Goal: Task Accomplishment & Management: Manage account settings

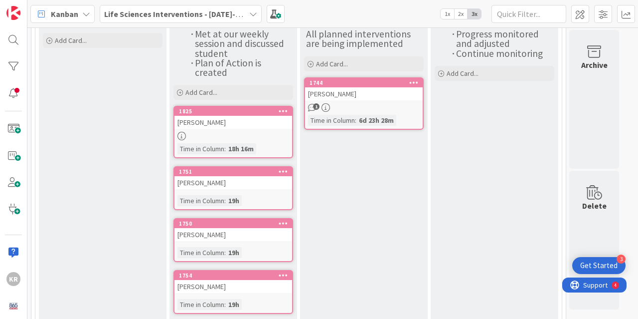
click at [236, 133] on div at bounding box center [234, 136] width 118 height 8
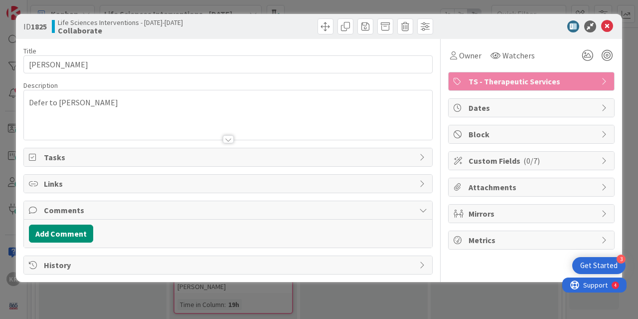
click at [193, 293] on div "ID 1825 Life Sciences Interventions - [DATE]-[DATE] Collaborate Title 13 / 128 …" at bounding box center [319, 159] width 638 height 319
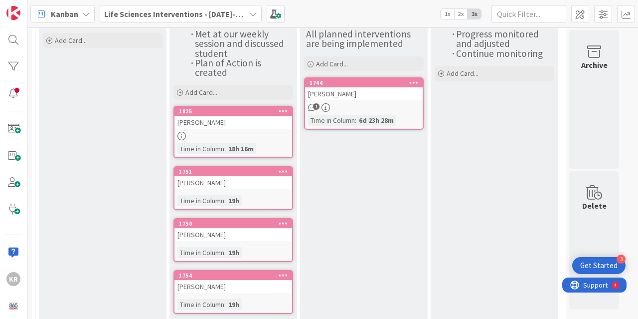
click at [208, 183] on div "[PERSON_NAME]" at bounding box center [234, 182] width 118 height 13
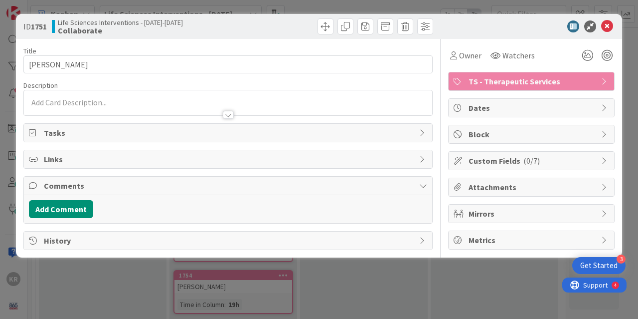
click at [139, 109] on div at bounding box center [228, 110] width 409 height 10
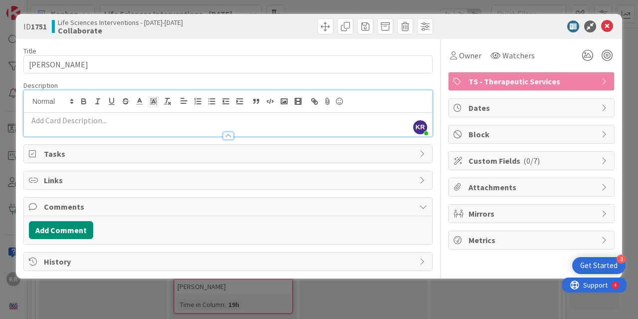
click at [118, 124] on p at bounding box center [228, 120] width 399 height 11
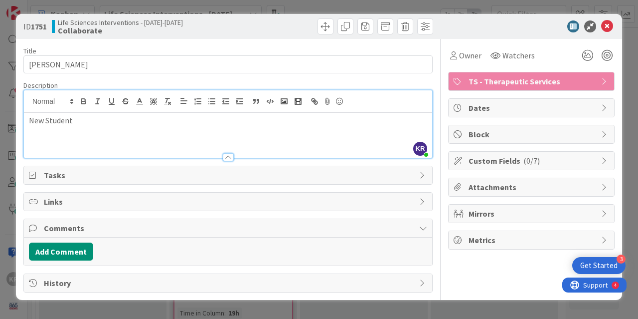
click at [74, 124] on p "New Student" at bounding box center [228, 120] width 399 height 11
copy p "New Student"
click at [185, 147] on div at bounding box center [228, 152] width 409 height 10
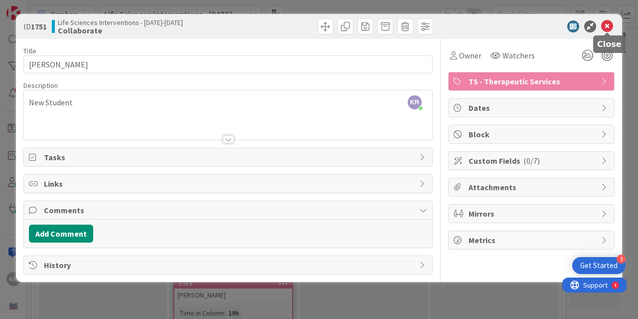
click at [610, 28] on icon at bounding box center [608, 26] width 12 height 12
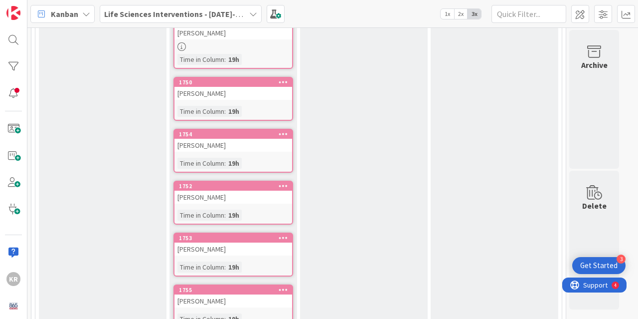
click at [238, 96] on div "[PERSON_NAME]" at bounding box center [234, 93] width 118 height 13
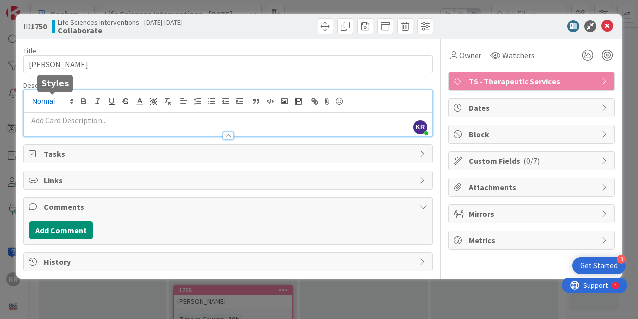
drag, startPoint x: 88, startPoint y: 98, endPoint x: 45, endPoint y: 100, distance: 43.4
click at [45, 100] on div "KR [PERSON_NAME] just joined" at bounding box center [228, 113] width 409 height 46
drag, startPoint x: 34, startPoint y: 126, endPoint x: 29, endPoint y: 124, distance: 5.7
click at [29, 124] on p at bounding box center [228, 120] width 399 height 11
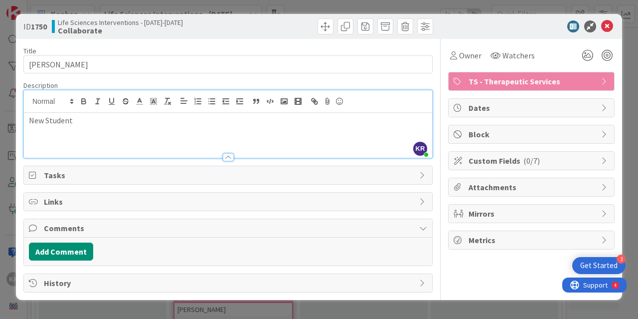
click at [507, 15] on div "ID 1750 Life Sciences Interventions - [DATE]-[DATE] Collaborate" at bounding box center [319, 26] width 607 height 25
click at [605, 20] on icon at bounding box center [608, 26] width 12 height 12
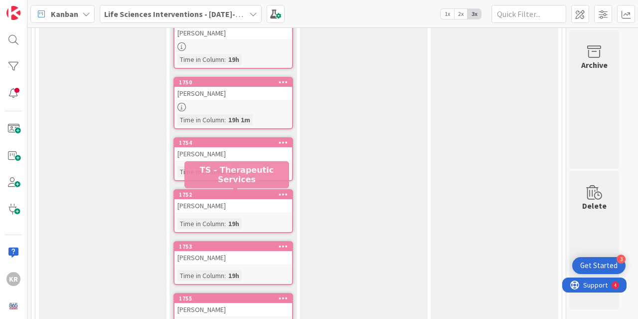
click at [208, 198] on div "1752" at bounding box center [235, 194] width 113 height 7
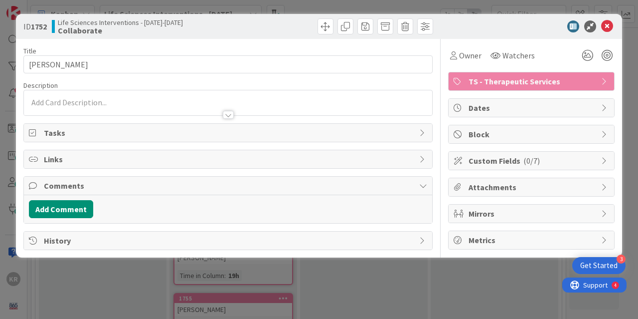
drag, startPoint x: 79, startPoint y: 99, endPoint x: 71, endPoint y: 103, distance: 9.2
click at [79, 99] on p at bounding box center [228, 102] width 399 height 11
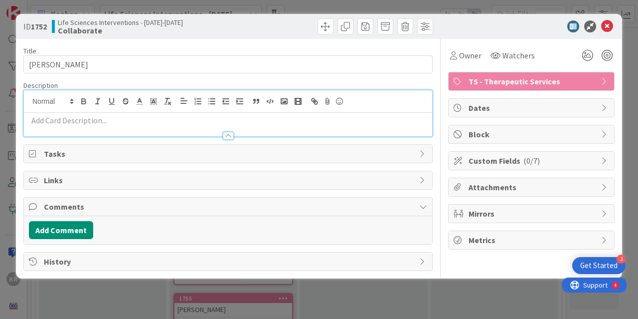
drag, startPoint x: 50, startPoint y: 115, endPoint x: 45, endPoint y: 132, distance: 17.2
click at [48, 122] on p at bounding box center [228, 120] width 399 height 11
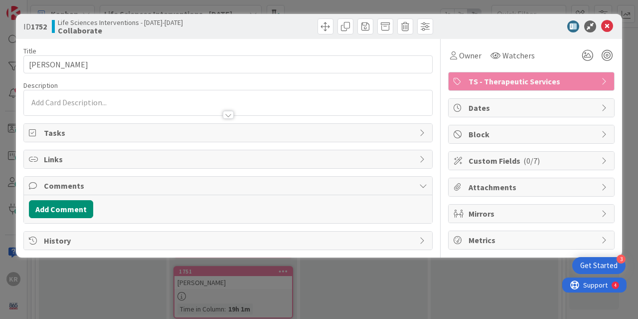
click at [47, 96] on div at bounding box center [228, 105] width 409 height 20
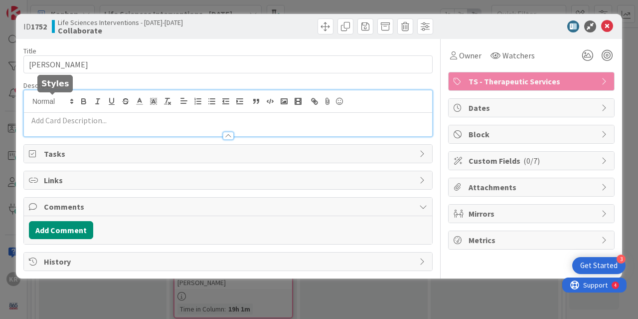
click at [29, 118] on p at bounding box center [228, 120] width 399 height 11
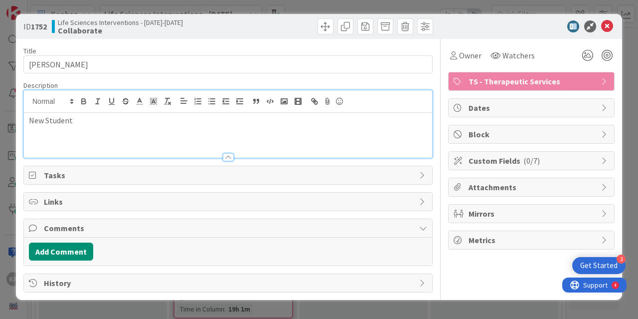
click at [134, 301] on div "ID 1752 Life Sciences Interventions - 2025-2026 Collaborate Title 22 / 128 ZAYL…" at bounding box center [319, 159] width 638 height 319
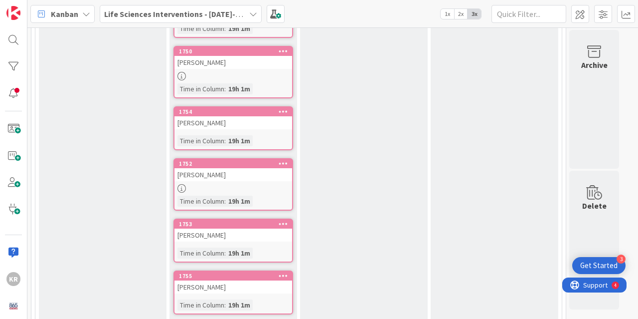
scroll to position [349, 0]
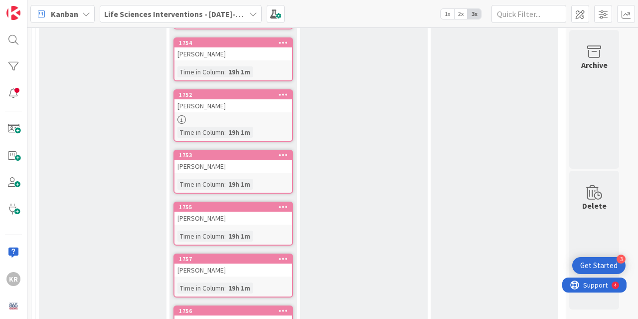
click at [182, 164] on div "[PERSON_NAME]" at bounding box center [234, 166] width 118 height 13
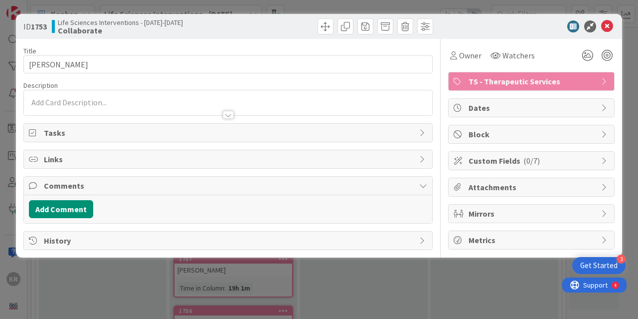
click at [63, 105] on div at bounding box center [228, 110] width 409 height 10
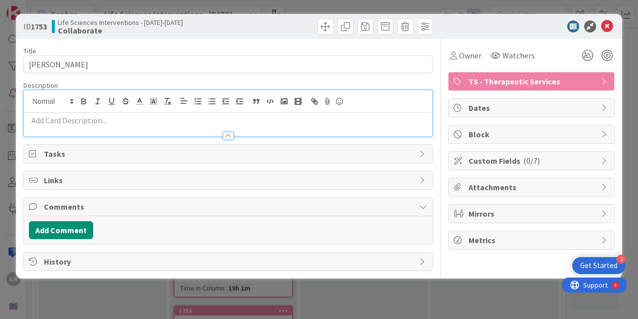
click at [55, 131] on div at bounding box center [228, 131] width 409 height 10
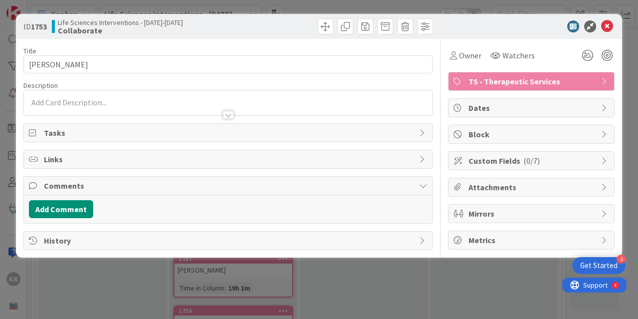
click at [51, 112] on div at bounding box center [228, 110] width 409 height 10
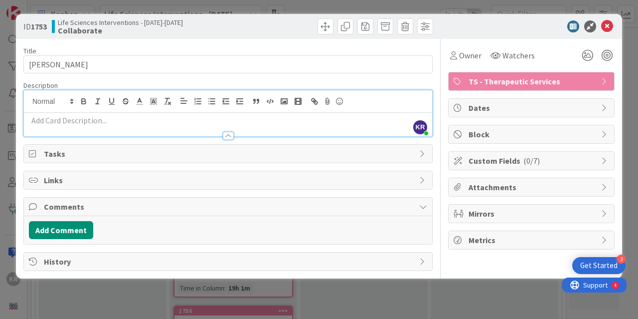
click at [45, 122] on p at bounding box center [228, 120] width 399 height 11
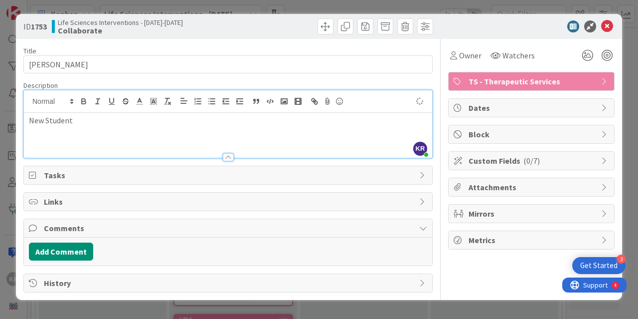
click at [103, 307] on div "ID 1753 Life Sciences Interventions - 2025-2026 Collaborate Title 11 / 128 Kyli…" at bounding box center [319, 159] width 638 height 319
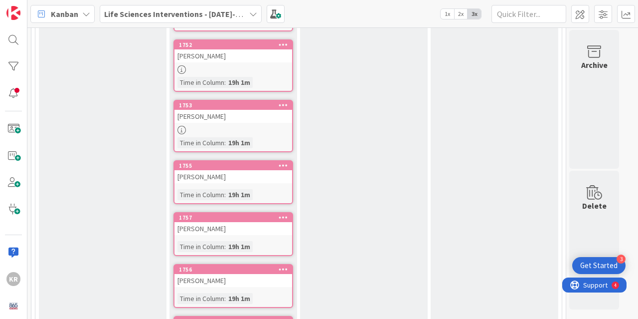
click at [205, 182] on div "[PERSON_NAME]" at bounding box center [234, 176] width 118 height 13
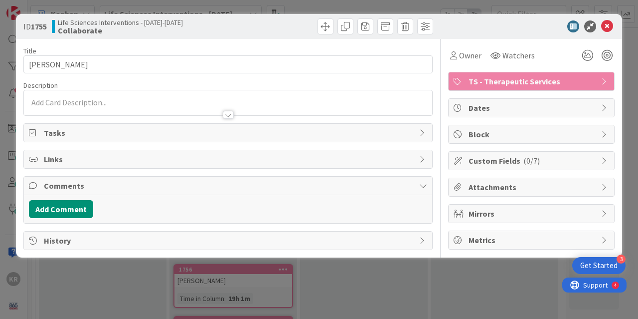
click at [45, 96] on div at bounding box center [228, 105] width 409 height 20
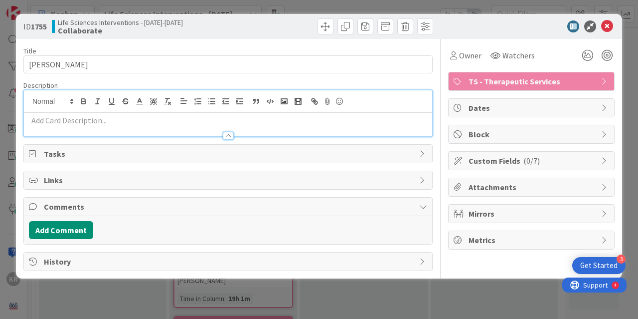
click at [45, 124] on p at bounding box center [228, 120] width 399 height 11
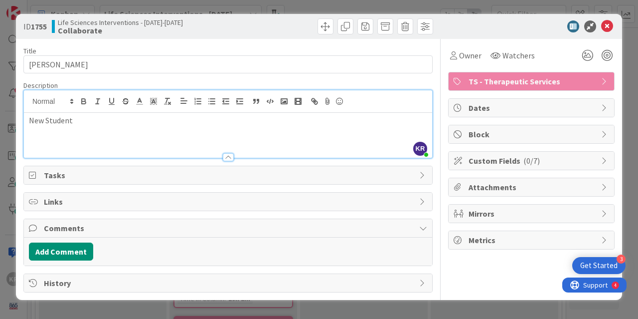
click at [79, 298] on div "ID 1755 Life Sciences Interventions - 2025-2026 Collaborate Title 12 / 128 GAVI…" at bounding box center [319, 157] width 607 height 286
click at [80, 303] on div "ID 1755 Life Sciences Interventions - 2025-2026 Collaborate Title 12 / 128 GAVI…" at bounding box center [319, 159] width 638 height 319
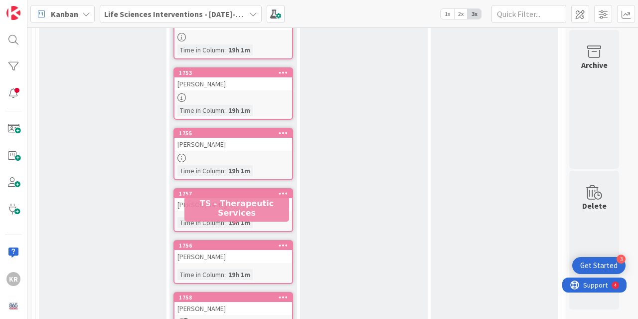
scroll to position [449, 0]
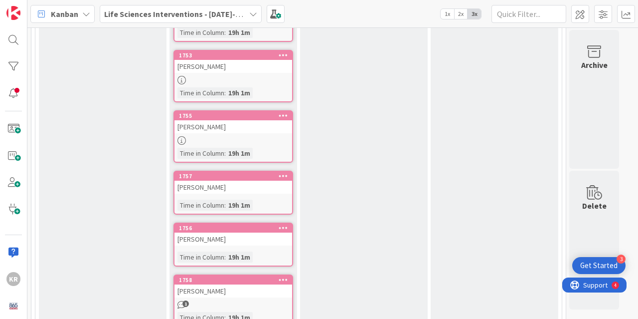
click at [200, 193] on div "[PERSON_NAME]" at bounding box center [234, 187] width 118 height 13
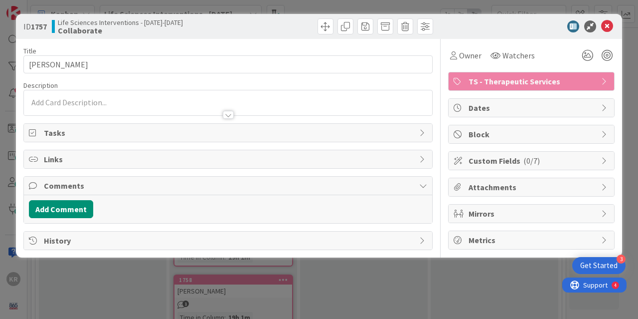
click at [42, 106] on div at bounding box center [228, 110] width 409 height 10
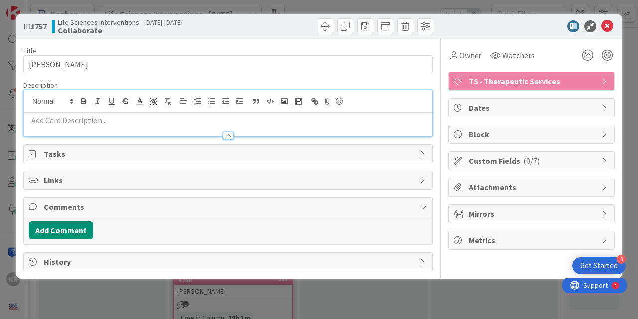
click at [47, 124] on p at bounding box center [228, 120] width 399 height 11
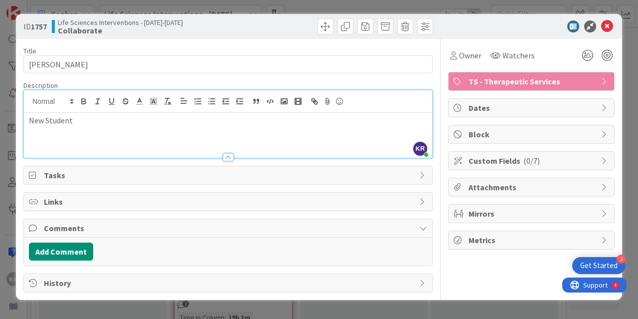
click at [101, 305] on div "ID 1757 Life Sciences Interventions - 2025-2026 Collaborate Title 9 / 128 EDDY …" at bounding box center [319, 159] width 638 height 319
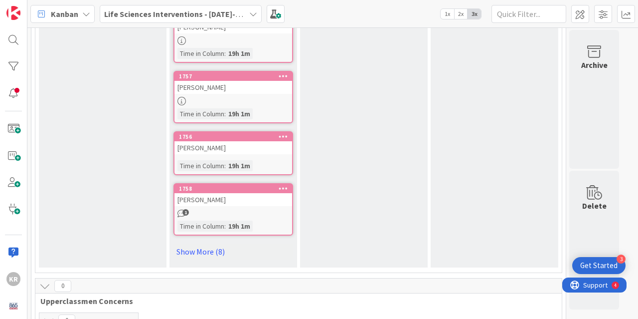
click at [193, 152] on div "[PERSON_NAME]" at bounding box center [234, 147] width 118 height 13
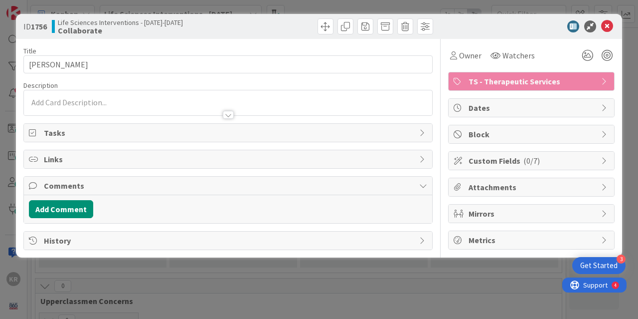
click at [45, 106] on div at bounding box center [228, 110] width 409 height 10
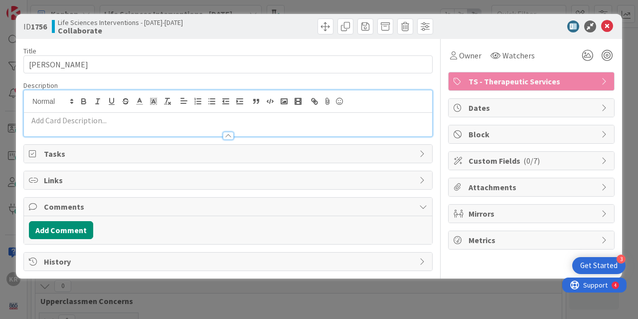
click at [46, 125] on p at bounding box center [228, 120] width 399 height 11
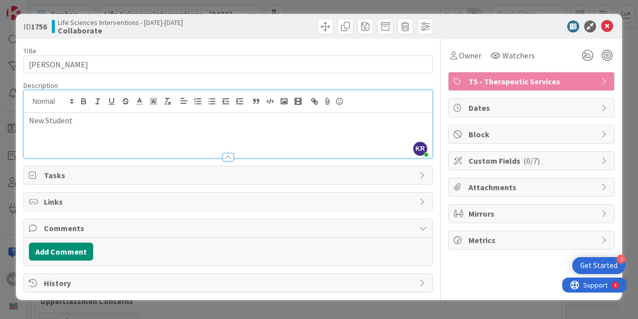
click at [60, 241] on div "Add Comment" at bounding box center [228, 251] width 409 height 28
click at [117, 309] on div "ID 1756 Life Sciences Interventions - 2025-2026 Collaborate Title 17 / 128 BREA…" at bounding box center [319, 159] width 638 height 319
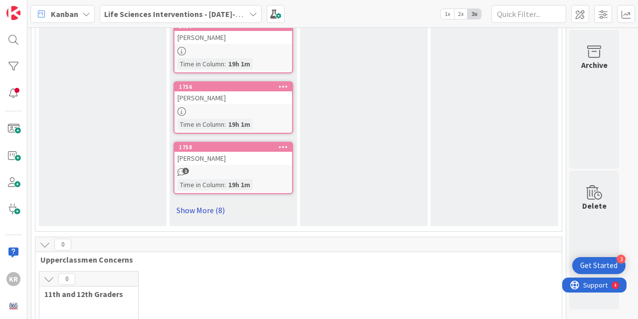
click at [198, 212] on link "Show More (8)" at bounding box center [234, 210] width 120 height 16
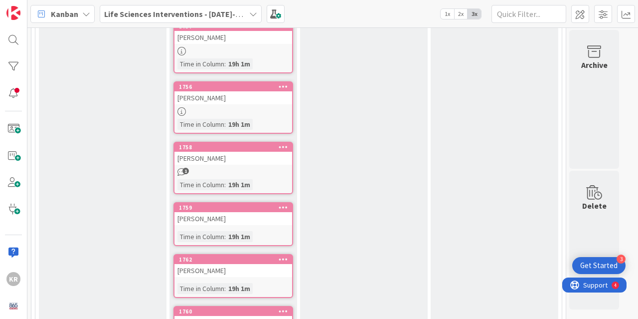
click at [208, 220] on div "HALEY VANWINKLE HENSLEY" at bounding box center [234, 218] width 118 height 13
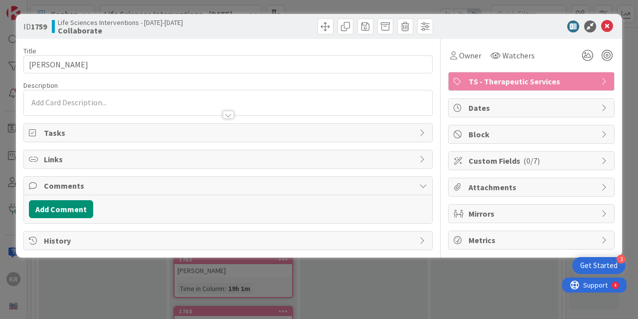
click at [51, 111] on div at bounding box center [228, 110] width 409 height 10
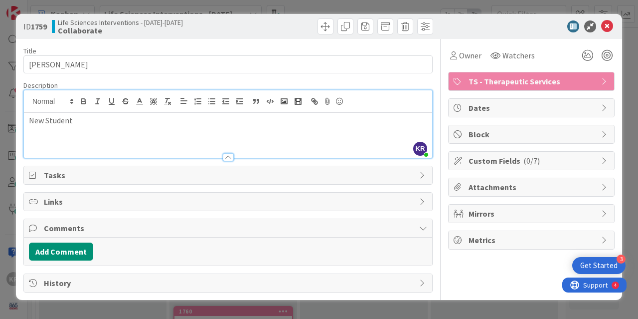
click at [87, 302] on div "ID 1759 Life Sciences Interventions - 2025-2026 Collaborate Title 23 / 128 HALE…" at bounding box center [319, 159] width 638 height 319
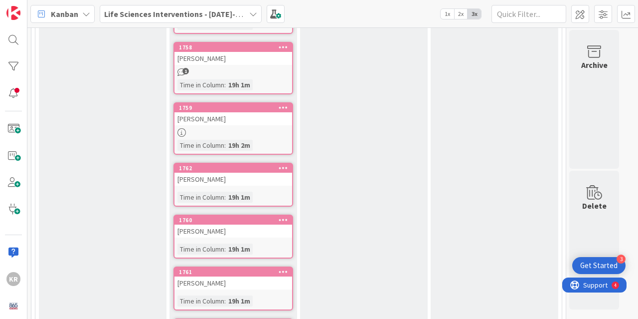
click at [202, 180] on div "JAYDEN SIMMONS" at bounding box center [234, 179] width 118 height 13
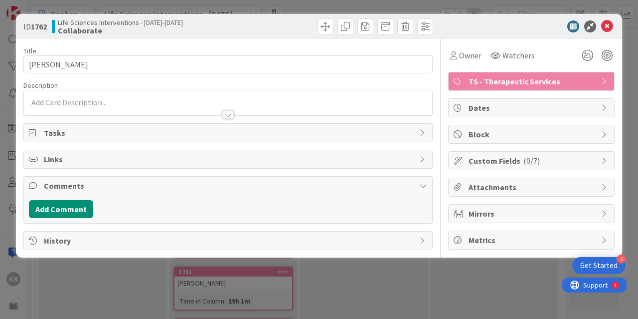
click at [54, 103] on p at bounding box center [228, 102] width 399 height 11
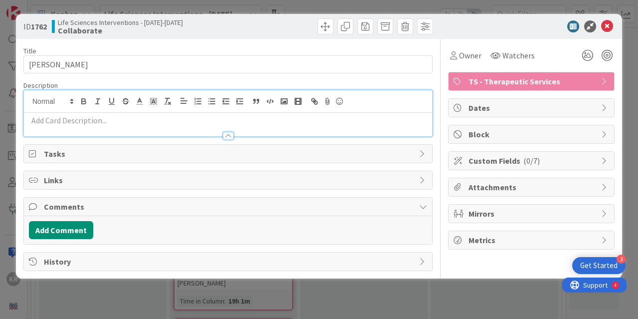
click at [52, 126] on div at bounding box center [228, 131] width 409 height 10
click at [49, 103] on div "KR [PERSON_NAME] just joined" at bounding box center [228, 113] width 409 height 46
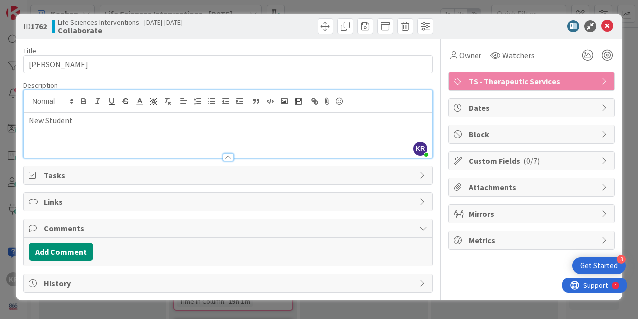
click at [80, 302] on div "ID 1762 Life Sciences Interventions - 2025-2026 Collaborate Title 14 / 128 JAYD…" at bounding box center [319, 159] width 638 height 319
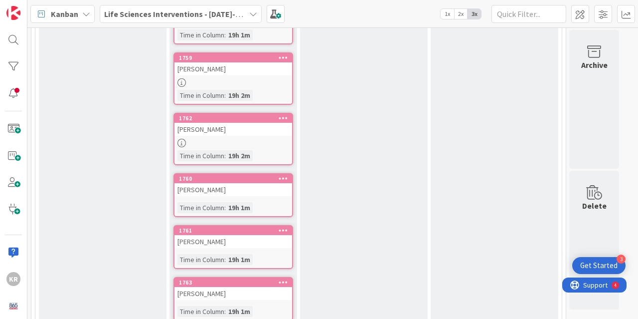
click at [204, 239] on div "LINCOLN PARRISH" at bounding box center [234, 241] width 118 height 13
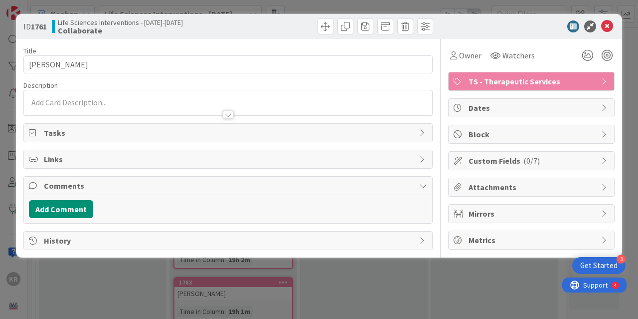
click at [46, 112] on div at bounding box center [228, 110] width 409 height 10
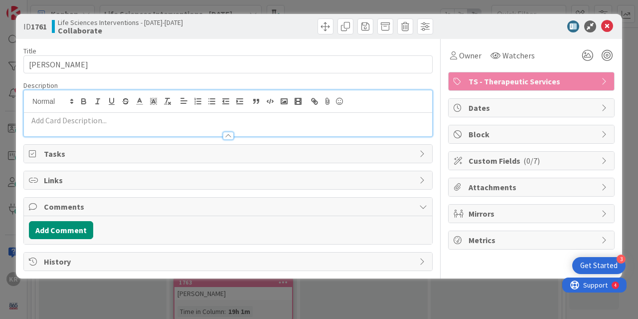
click at [49, 123] on p at bounding box center [228, 120] width 399 height 11
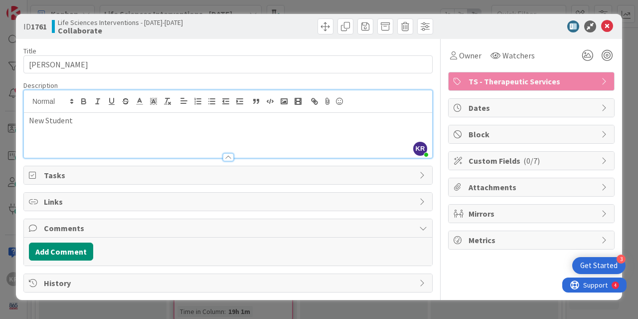
click at [95, 303] on div "ID 1761 Life Sciences Interventions - 2025-2026 Collaborate Title 15 / 128 LINC…" at bounding box center [319, 159] width 638 height 319
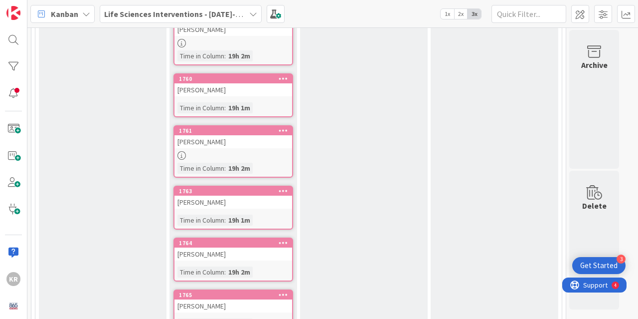
click at [194, 198] on div "MARCUS SOTO" at bounding box center [234, 202] width 118 height 13
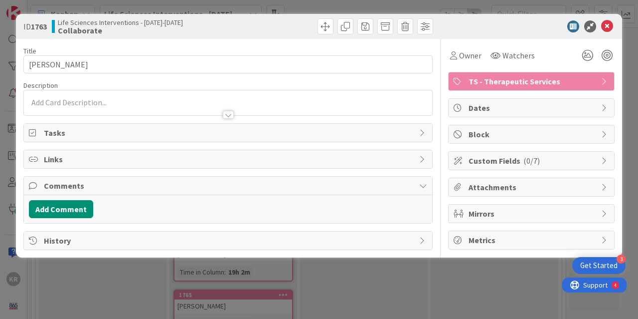
click at [53, 113] on div at bounding box center [228, 110] width 409 height 10
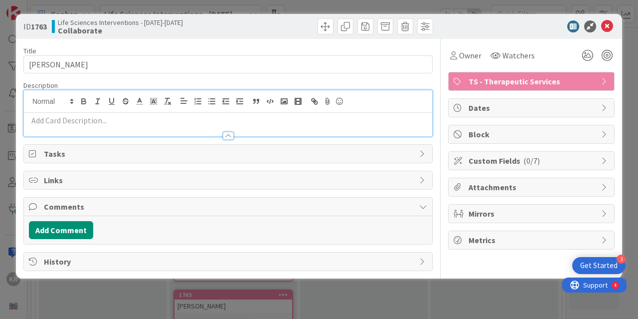
click at [56, 122] on p at bounding box center [228, 120] width 399 height 11
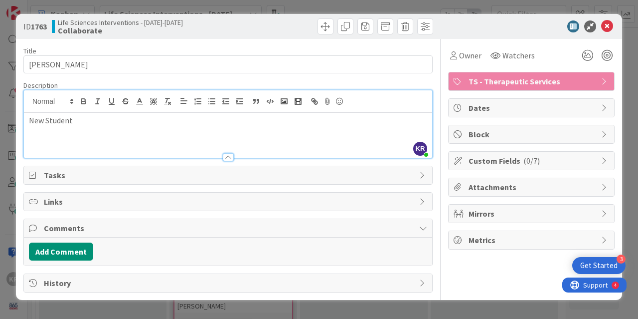
click at [112, 304] on div "ID 1763 Life Sciences Interventions - 2025-2026 Collaborate Title 11 / 128 MARC…" at bounding box center [319, 159] width 638 height 319
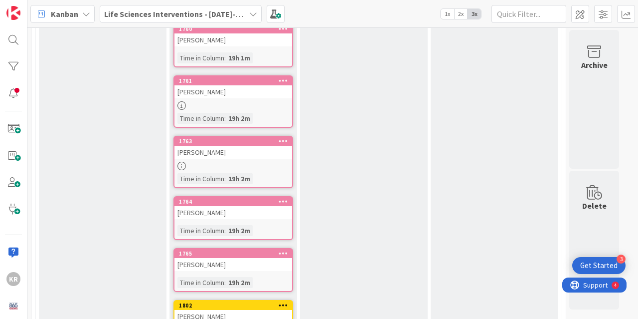
click at [211, 213] on div "ISABEL STEPHEN" at bounding box center [234, 212] width 118 height 13
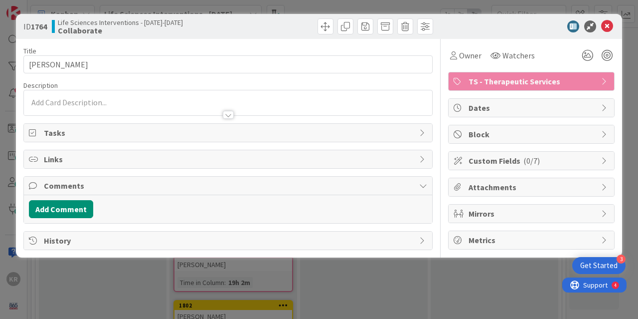
click at [72, 102] on p at bounding box center [228, 102] width 399 height 11
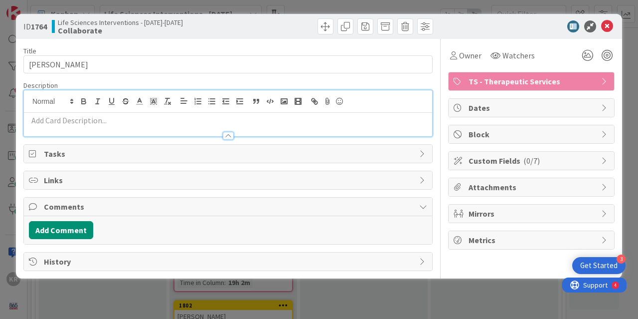
click at [59, 120] on p at bounding box center [228, 120] width 399 height 11
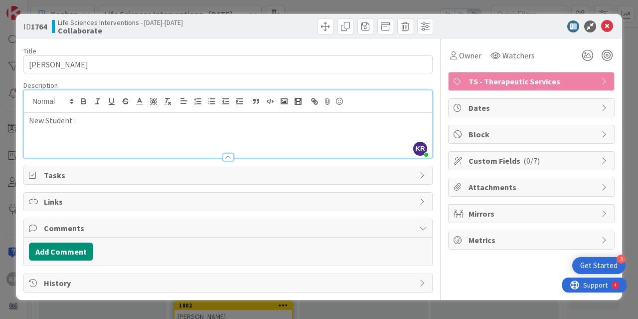
click at [106, 306] on div "ID 1764 Life Sciences Interventions - 2025-2026 Collaborate Title 14 / 128 ISAB…" at bounding box center [319, 159] width 638 height 319
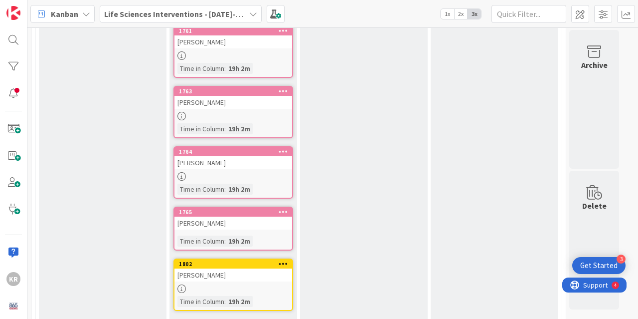
click at [211, 221] on div "ABIGAIL WILSON" at bounding box center [234, 222] width 118 height 13
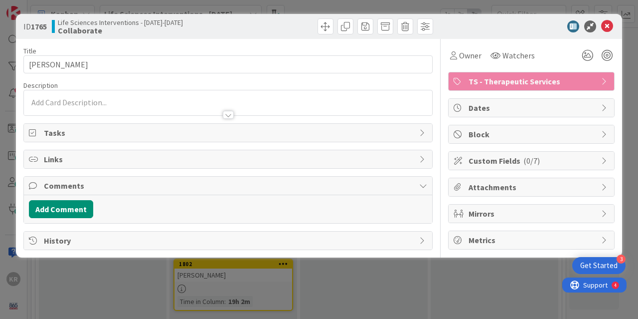
click at [49, 107] on div at bounding box center [228, 110] width 409 height 10
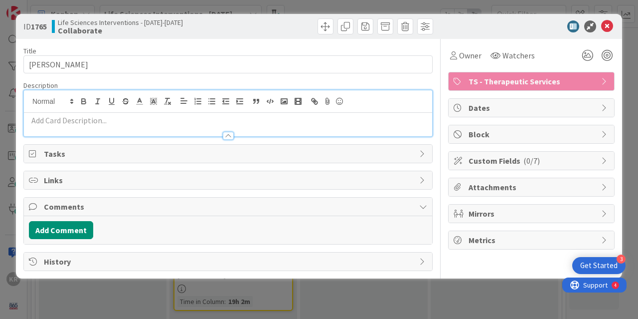
click at [55, 128] on div at bounding box center [228, 131] width 409 height 10
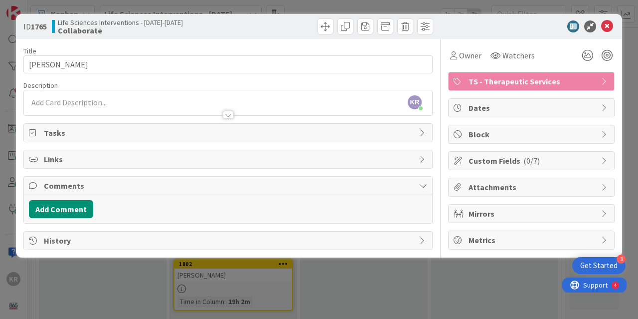
click at [45, 98] on div "KR [PERSON_NAME] just joined" at bounding box center [228, 102] width 409 height 25
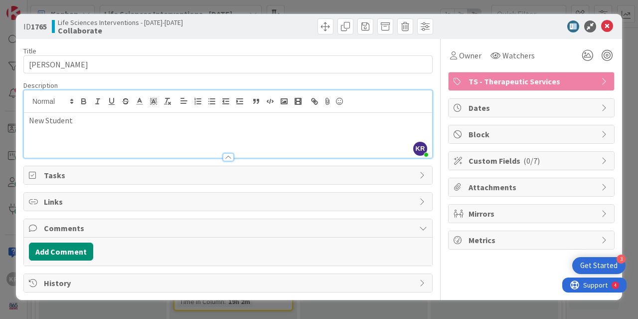
click at [81, 298] on div "ID 1765 Life Sciences Interventions - 2025-2026 Collaborate Title 14 / 128 ABIG…" at bounding box center [319, 157] width 607 height 286
click at [170, 307] on div "ID 1765 Life Sciences Interventions - 2025-2026 Collaborate Title 14 / 128 ABIG…" at bounding box center [319, 159] width 638 height 319
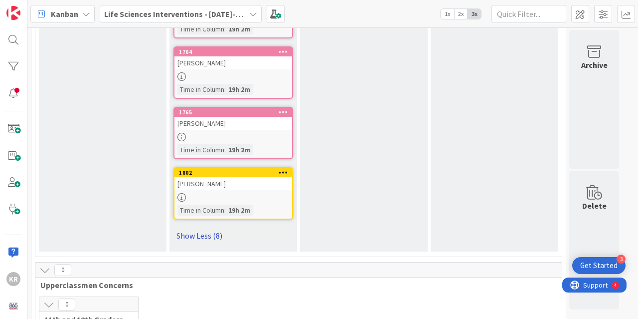
click at [208, 235] on link "Show Less (8)" at bounding box center [234, 235] width 120 height 16
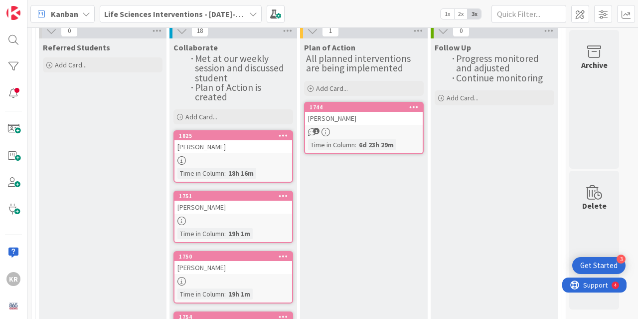
scroll to position [73, 0]
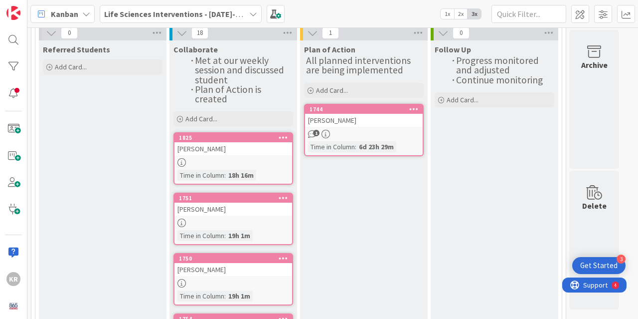
click at [249, 161] on div at bounding box center [234, 162] width 118 height 8
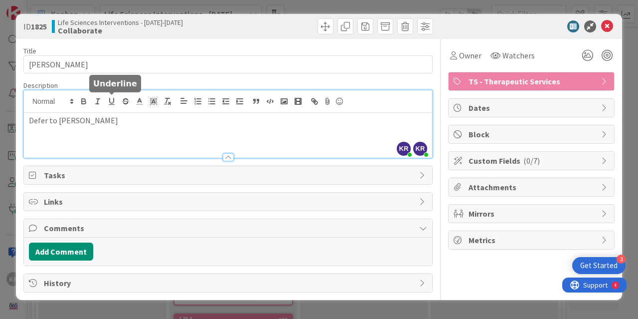
click at [114, 102] on div "KR Kailey Ryan just joined KR Kailey Ryan just joined Defer to Brad Byrd" at bounding box center [228, 123] width 409 height 67
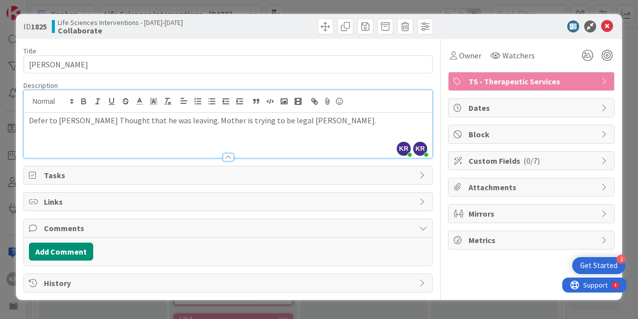
click at [287, 121] on p "Defer to Brad Byrd Thought that he was leaving. Mother is trying to be legal gu…" at bounding box center [228, 120] width 399 height 11
click at [328, 122] on p "Defer to Brad Byrd Thought that he was leaving. Mother is trying to be legal gu…" at bounding box center [228, 120] width 399 height 11
click at [88, 120] on p "Defer to Brad Byrd Thought that he was leaving. Mother is trying to be legal gu…" at bounding box center [228, 120] width 399 height 11
click at [381, 120] on p "Defer to Brad Byrd. Thought that he was leaving. Mother is trying to be legal g…" at bounding box center [228, 120] width 399 height 11
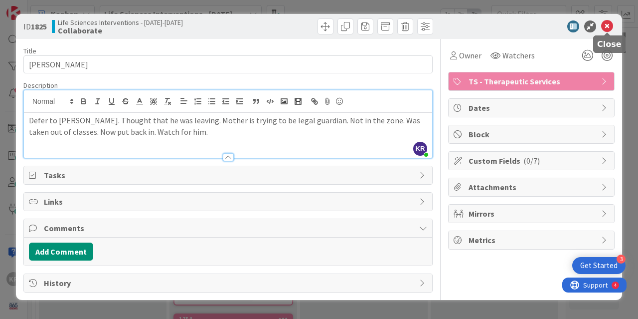
click at [607, 24] on icon at bounding box center [608, 26] width 12 height 12
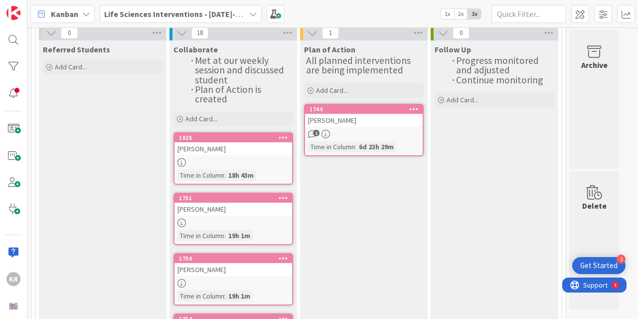
click at [232, 221] on div at bounding box center [234, 222] width 118 height 8
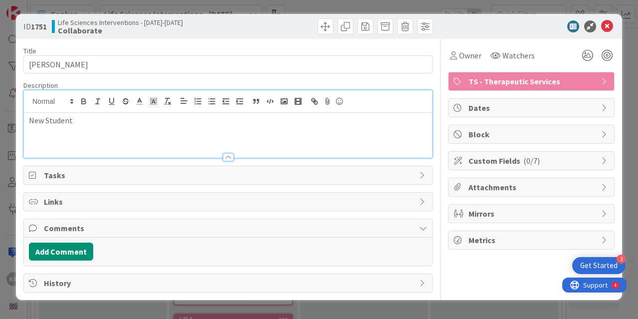
click at [127, 114] on div "New Student" at bounding box center [228, 135] width 409 height 45
click at [604, 23] on icon at bounding box center [608, 26] width 12 height 12
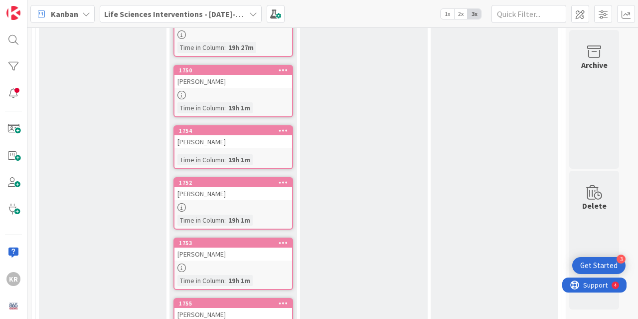
scroll to position [268, 0]
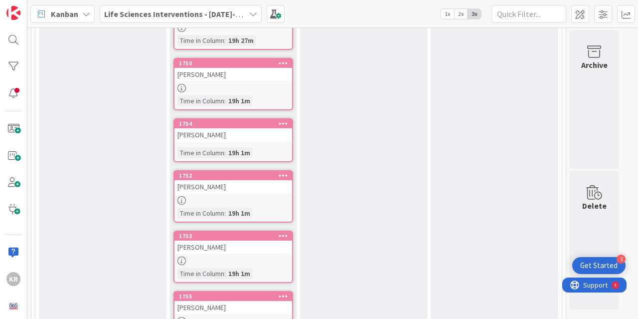
click at [203, 84] on div at bounding box center [234, 88] width 118 height 8
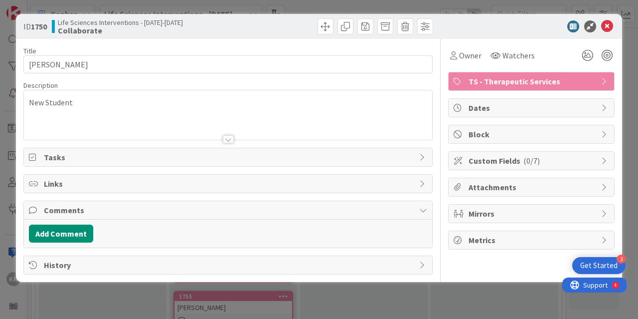
click at [223, 121] on div at bounding box center [228, 126] width 409 height 25
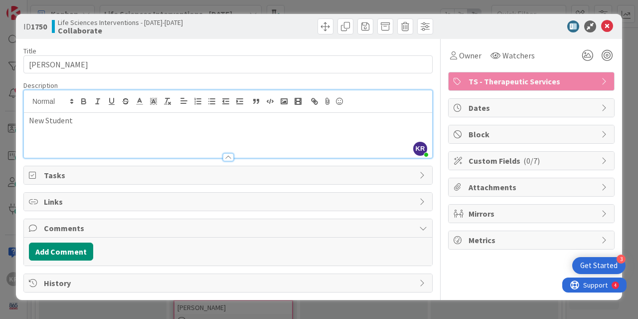
click at [98, 124] on p "New Student" at bounding box center [228, 120] width 399 height 11
click at [84, 123] on p "New Student No eacher has" at bounding box center [228, 120] width 399 height 11
click at [607, 29] on icon at bounding box center [608, 26] width 12 height 12
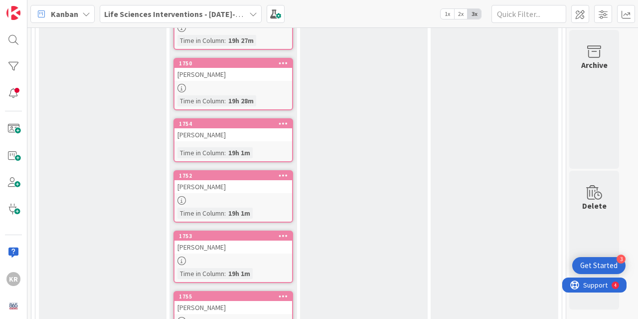
click at [248, 140] on div "[PERSON_NAME]" at bounding box center [234, 134] width 118 height 13
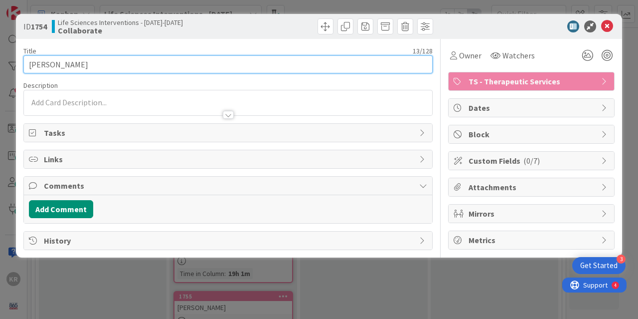
click at [103, 61] on input "[PERSON_NAME]" at bounding box center [228, 64] width 410 height 18
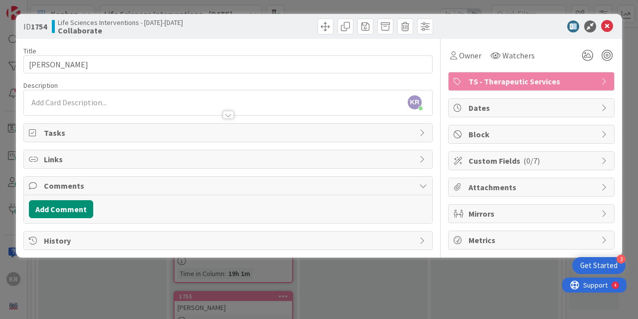
click at [113, 102] on div "KR [PERSON_NAME] just joined" at bounding box center [228, 102] width 409 height 25
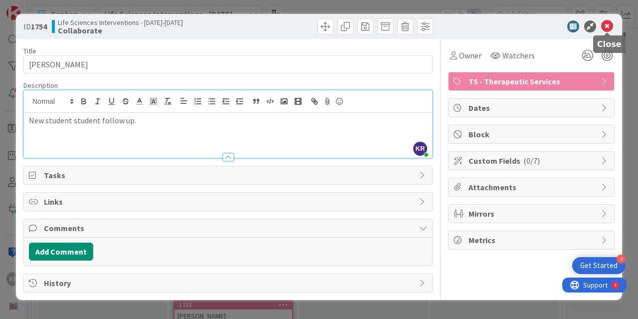
click at [608, 28] on icon at bounding box center [608, 26] width 12 height 12
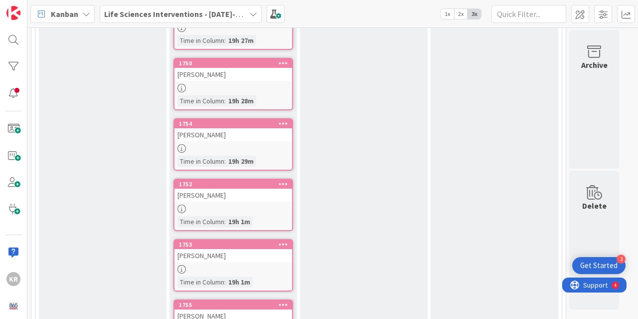
click at [230, 207] on div at bounding box center [234, 209] width 118 height 8
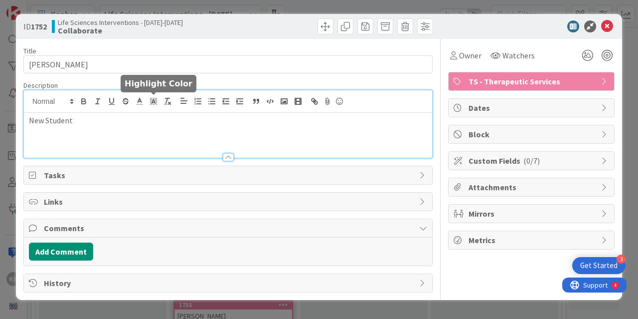
click at [152, 105] on div "New Student" at bounding box center [228, 123] width 409 height 67
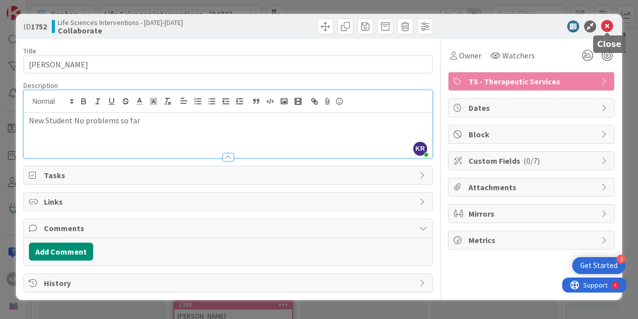
click at [606, 21] on icon at bounding box center [608, 26] width 12 height 12
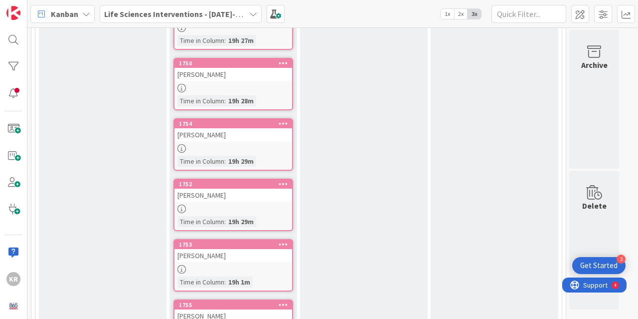
click at [240, 280] on div "19h 1m" at bounding box center [239, 281] width 27 height 11
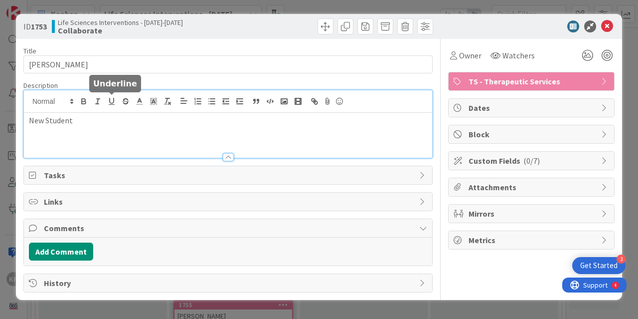
click at [118, 105] on div "New Student" at bounding box center [228, 123] width 409 height 67
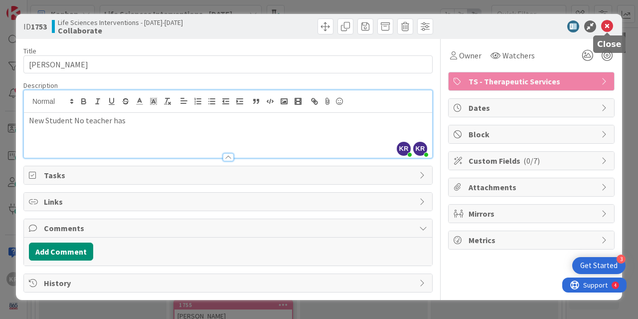
click at [608, 26] on icon at bounding box center [608, 26] width 12 height 12
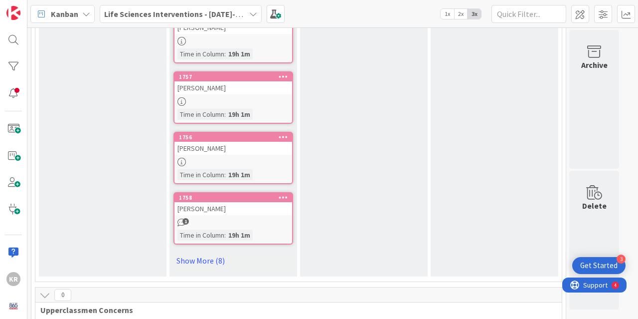
scroll to position [536, 0]
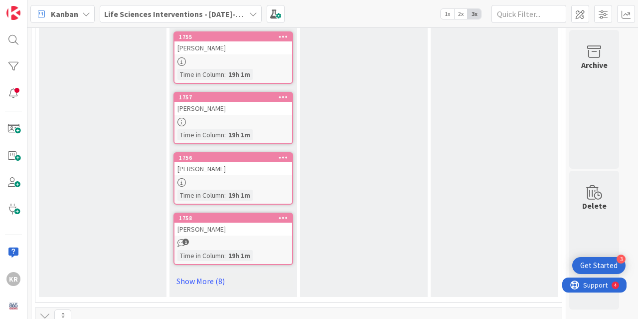
click at [218, 59] on div at bounding box center [234, 61] width 118 height 8
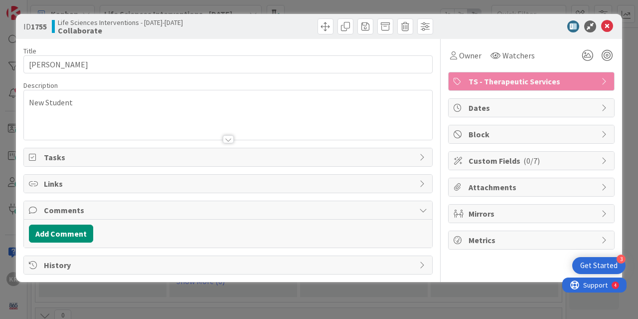
click at [118, 113] on div "New Student" at bounding box center [228, 117] width 409 height 45
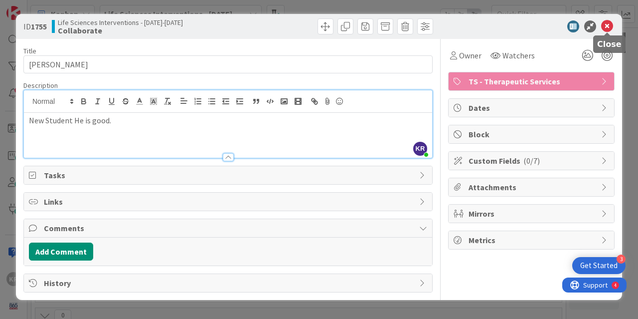
click at [608, 23] on icon at bounding box center [608, 26] width 12 height 12
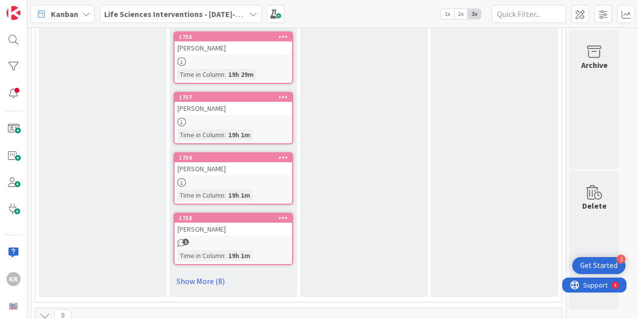
click at [238, 126] on div at bounding box center [234, 122] width 118 height 8
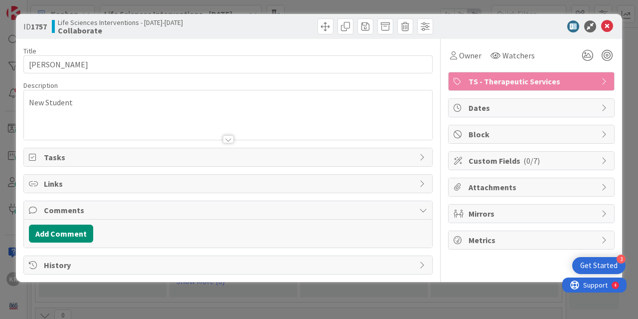
click at [173, 105] on p "New Student" at bounding box center [228, 102] width 399 height 11
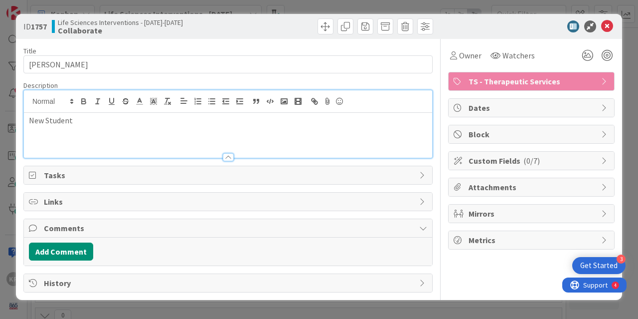
click at [113, 121] on p "New Student" at bounding box center [228, 120] width 399 height 11
click at [121, 121] on p "New Student Been absent alot" at bounding box center [228, 120] width 399 height 11
click at [132, 120] on p "New Student Been absent a lot" at bounding box center [228, 120] width 399 height 11
click at [611, 22] on icon at bounding box center [608, 26] width 12 height 12
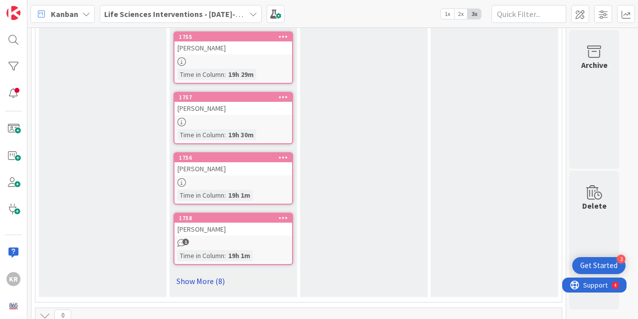
click at [196, 280] on link "Show More (8)" at bounding box center [234, 281] width 120 height 16
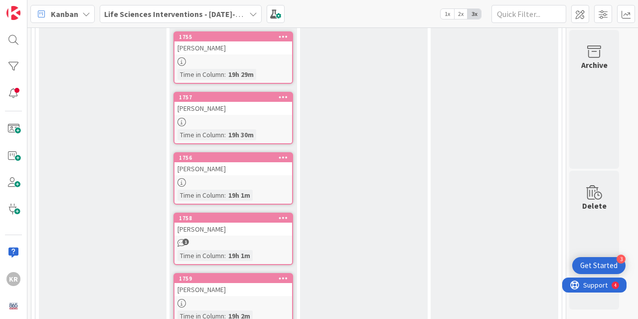
click at [234, 176] on link "1756 BREANNA SMALLWOOD Time in Column : 19h 1m" at bounding box center [234, 178] width 120 height 52
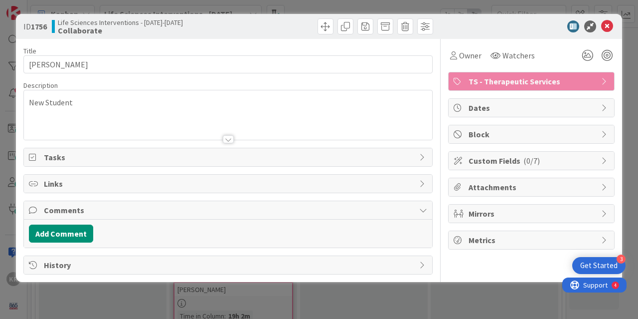
click at [106, 103] on div "New Student" at bounding box center [228, 114] width 409 height 49
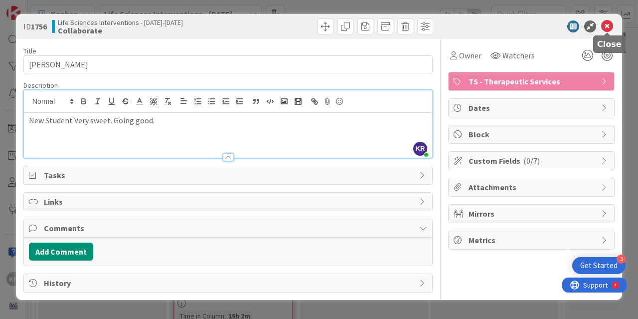
click at [606, 22] on icon at bounding box center [608, 26] width 12 height 12
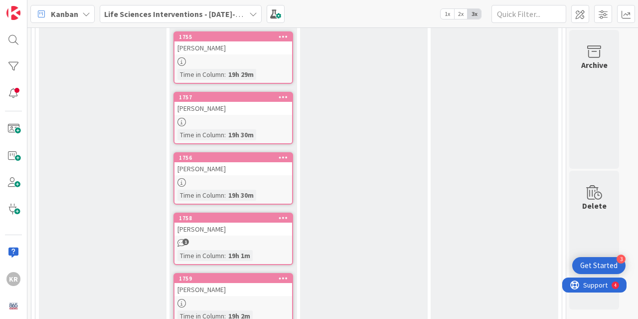
click at [207, 236] on link "1758 AYDEN WATZLAWICK 1 Time in Column : 19h 1m" at bounding box center [234, 238] width 120 height 52
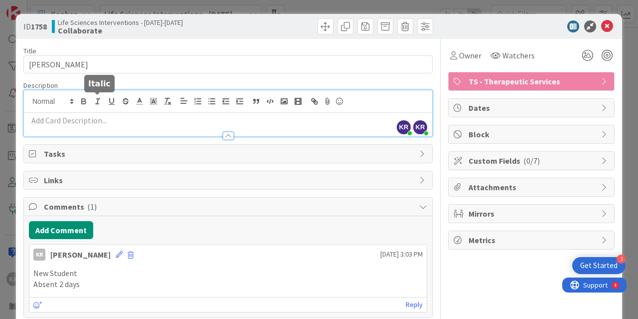
click at [90, 96] on div "KR Kailey Ryan just joined KR Kailey Ryan just joined" at bounding box center [228, 113] width 409 height 46
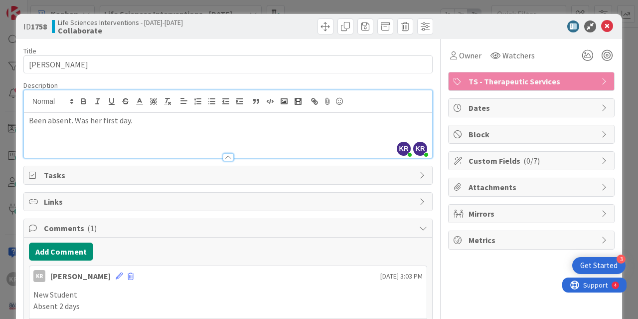
click at [100, 117] on p "Been absent. Was her first day." at bounding box center [228, 120] width 399 height 11
click at [210, 127] on div "Been absent. Was here first day." at bounding box center [228, 135] width 409 height 45
click at [602, 26] on icon at bounding box center [608, 26] width 12 height 12
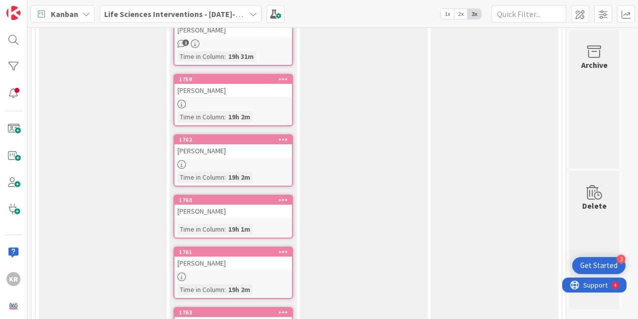
scroll to position [727, 0]
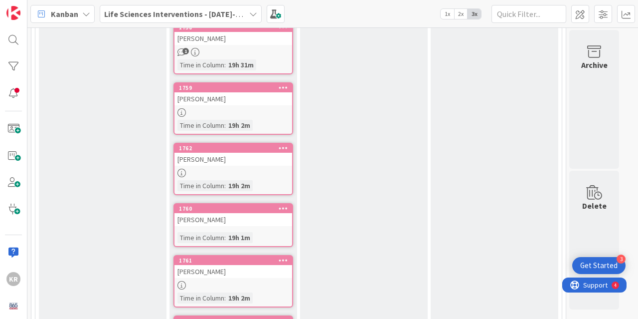
click at [226, 96] on div "HALEY VANWINKLE HENSLEY" at bounding box center [234, 98] width 118 height 13
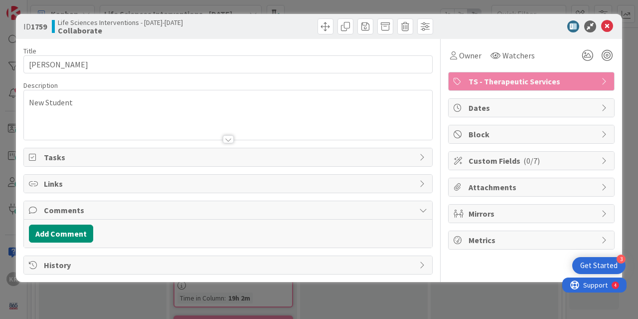
click at [96, 94] on div "New Student" at bounding box center [228, 114] width 409 height 49
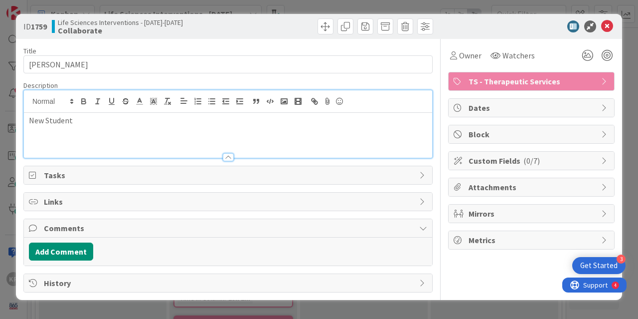
click at [89, 121] on p "New Student" at bounding box center [228, 120] width 399 height 11
click at [604, 24] on icon at bounding box center [608, 26] width 12 height 12
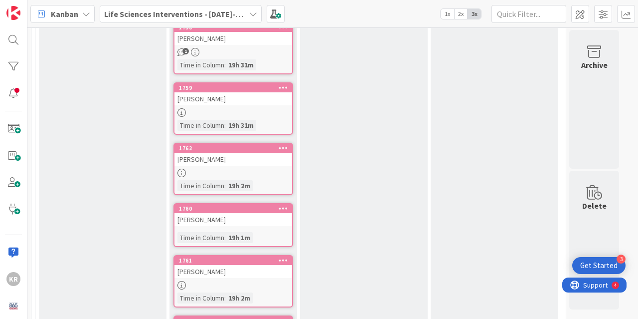
click at [204, 229] on link "1760 JAYDEN SIMMONS Time in Column : 19h 1m" at bounding box center [234, 225] width 120 height 44
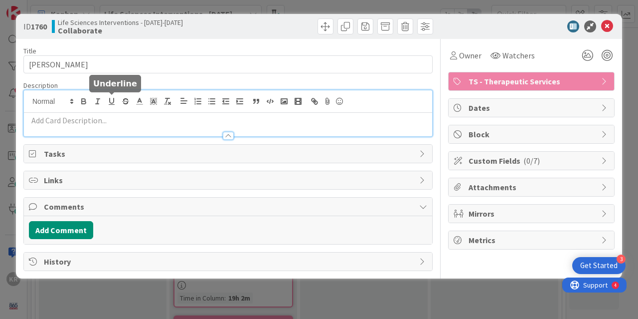
click at [105, 100] on div at bounding box center [228, 113] width 409 height 46
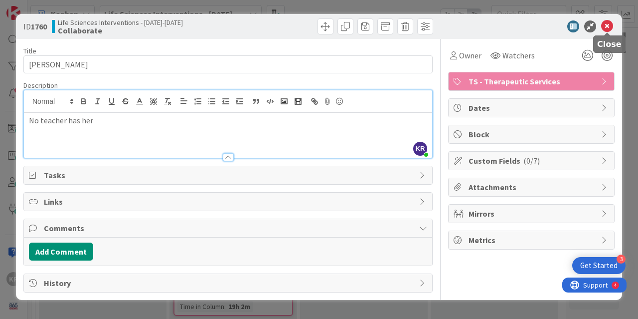
click at [611, 20] on icon at bounding box center [608, 26] width 12 height 12
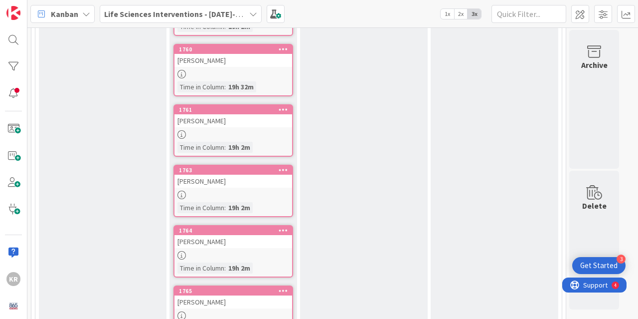
scroll to position [913, 0]
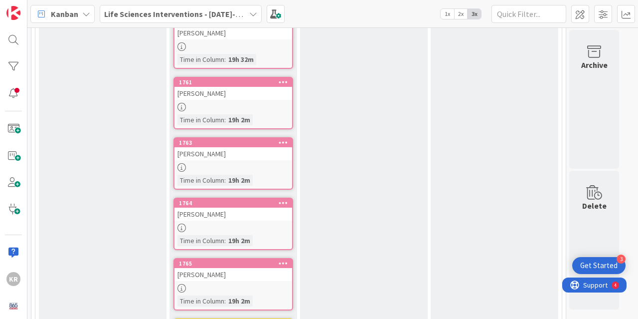
click at [239, 104] on div at bounding box center [234, 107] width 118 height 8
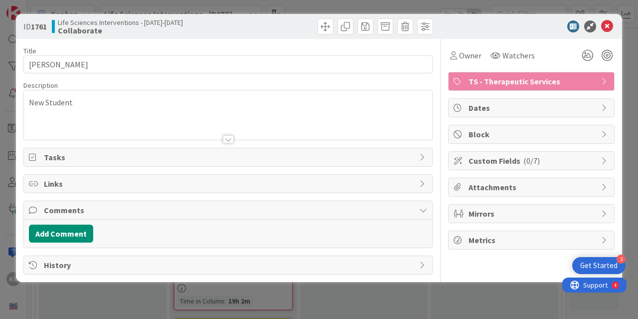
click at [187, 115] on div at bounding box center [228, 126] width 409 height 25
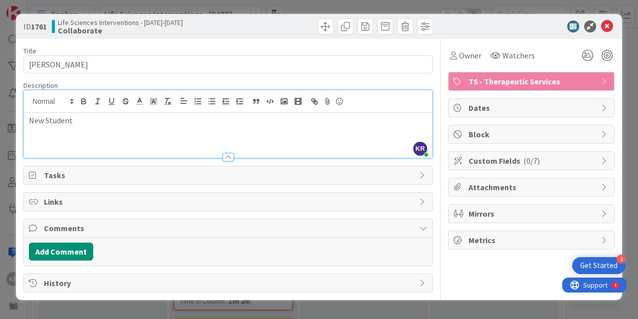
click at [132, 117] on p "New Student" at bounding box center [228, 120] width 399 height 11
click at [608, 26] on icon at bounding box center [608, 26] width 12 height 12
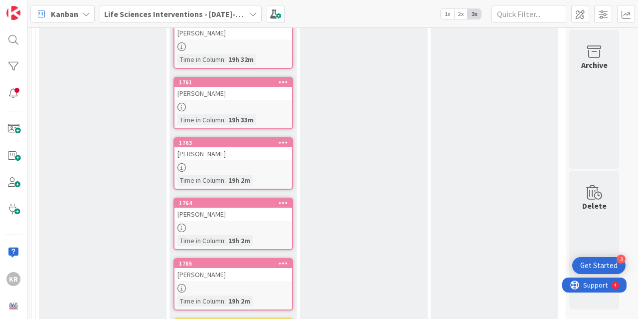
click at [234, 165] on div at bounding box center [234, 167] width 118 height 8
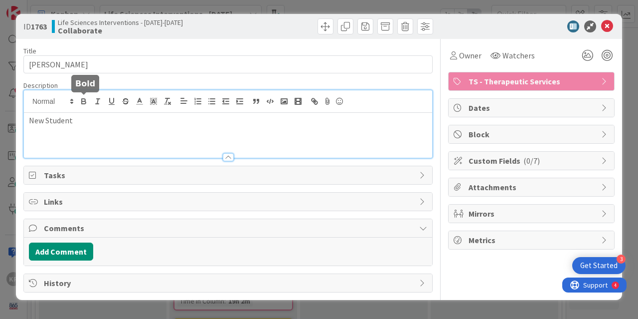
click at [87, 96] on div "New Student" at bounding box center [228, 123] width 409 height 67
click at [142, 120] on p "New Student Football players and basketball" at bounding box center [228, 120] width 399 height 11
click at [122, 124] on p "New Student basketball" at bounding box center [228, 120] width 399 height 11
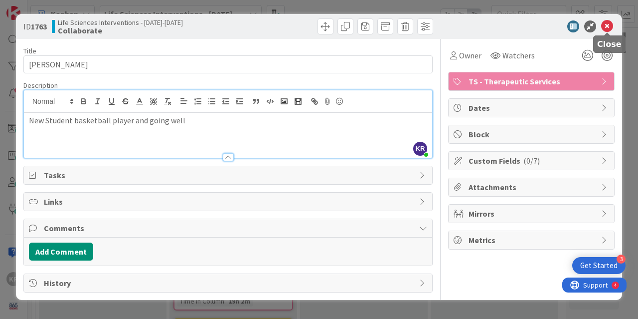
click at [613, 23] on icon at bounding box center [608, 26] width 12 height 12
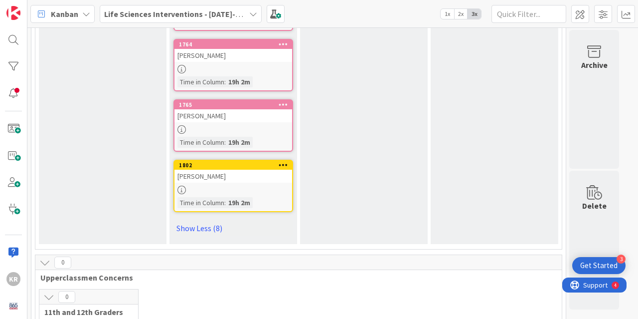
scroll to position [1064, 0]
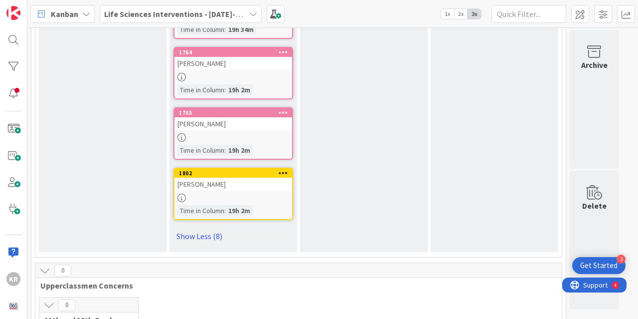
click at [252, 72] on link "1764 ISABEL STEPHEN Time in Column : 19h 2m" at bounding box center [234, 73] width 120 height 52
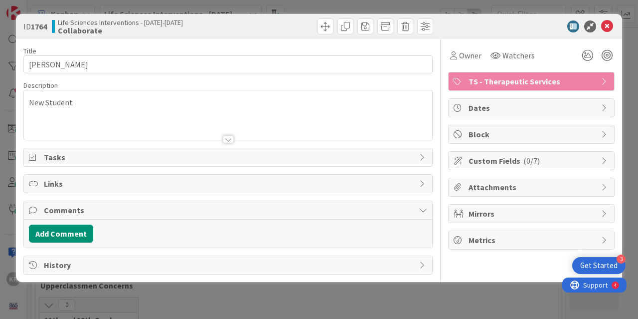
click at [146, 103] on p "New Student" at bounding box center [228, 102] width 399 height 11
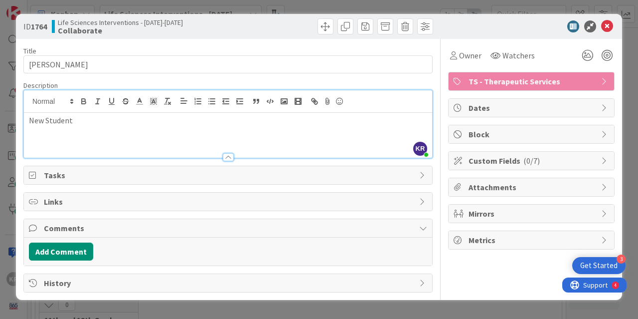
click at [103, 125] on p "New Student" at bounding box center [228, 120] width 399 height 11
click at [607, 26] on icon at bounding box center [608, 26] width 12 height 12
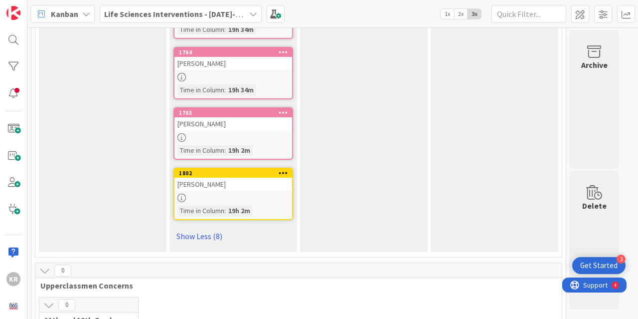
click at [231, 124] on div "ABIGAIL WILSON" at bounding box center [234, 123] width 118 height 13
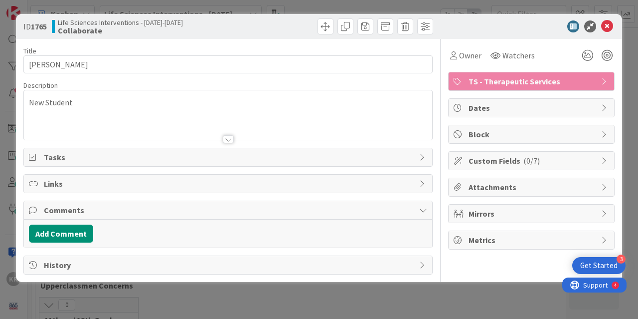
drag, startPoint x: 113, startPoint y: 90, endPoint x: 113, endPoint y: 97, distance: 7.5
click at [113, 97] on div "New Student" at bounding box center [228, 115] width 410 height 50
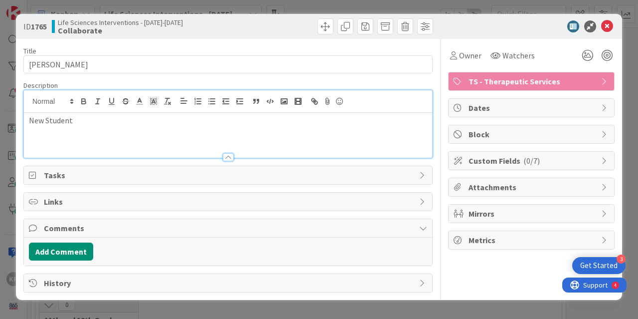
click at [100, 122] on p "New Student" at bounding box center [228, 120] width 399 height 11
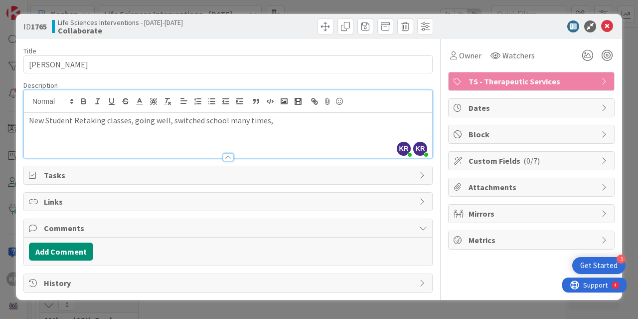
click at [127, 122] on p "New Student Retaking classes, going well, switched school many times," at bounding box center [228, 120] width 399 height 11
click at [607, 25] on icon at bounding box center [608, 26] width 12 height 12
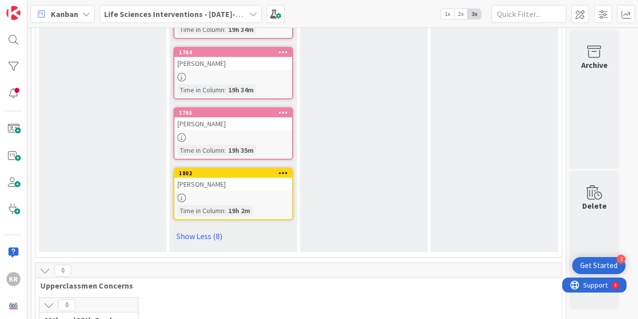
click at [205, 194] on div at bounding box center [234, 198] width 118 height 8
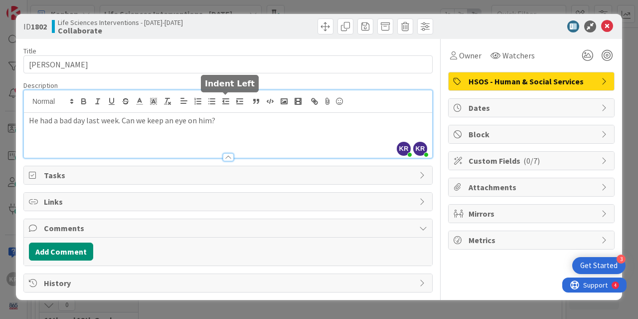
click at [231, 102] on div "KR Kailey Ryan just joined KR Kailey Ryan just joined He had a bad day last wee…" at bounding box center [228, 123] width 409 height 67
click at [227, 119] on p "He had a bad day last week. Can we keep an eye on him? Metal health check," at bounding box center [228, 120] width 399 height 11
click at [301, 121] on p "He had a bad day last week. Can we keep an eye on him? Mental health check," at bounding box center [228, 120] width 399 height 11
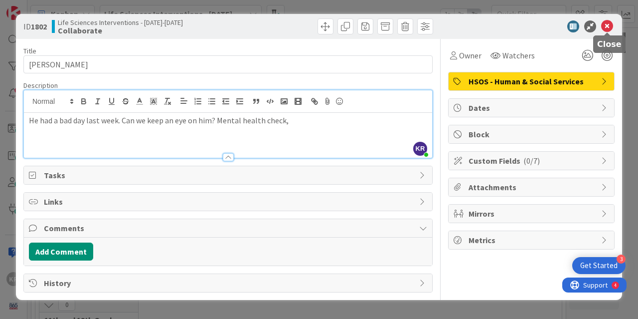
click at [609, 25] on icon at bounding box center [608, 26] width 12 height 12
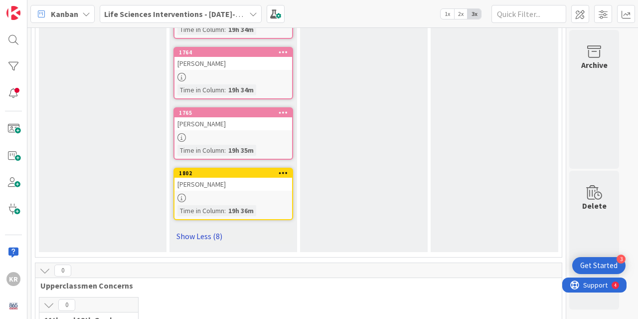
click at [198, 229] on link "Show Less (8)" at bounding box center [234, 236] width 120 height 16
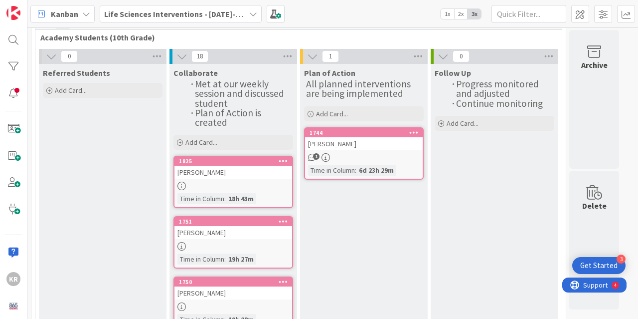
scroll to position [13, 0]
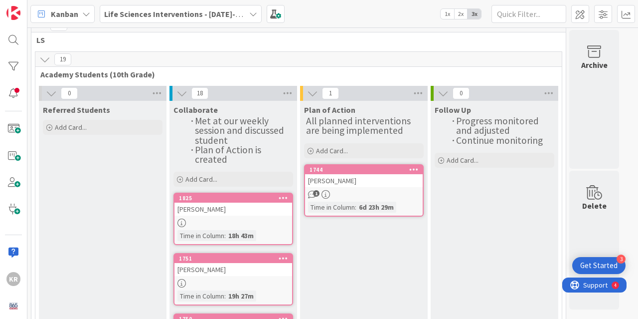
click at [358, 193] on div "1" at bounding box center [364, 194] width 118 height 8
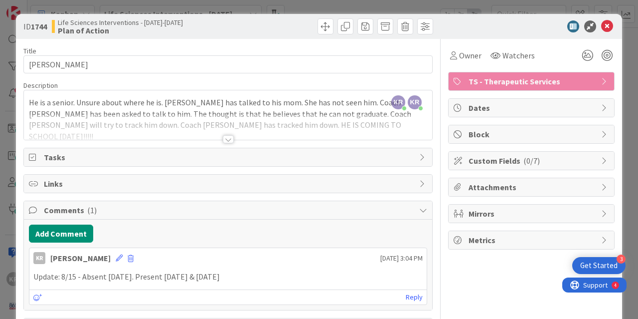
click at [350, 127] on div at bounding box center [228, 126] width 409 height 25
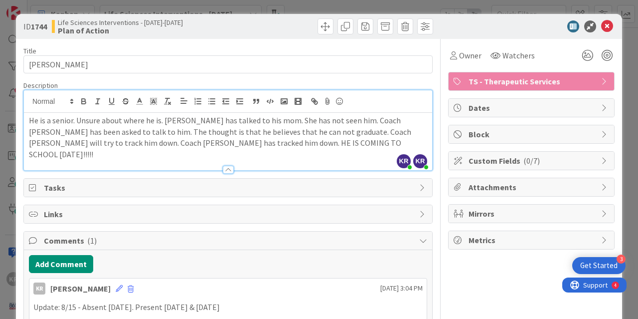
click at [336, 145] on p "He is a senior. Unsure about where he is. Mrs. Austin has talked to his mom. Sh…" at bounding box center [228, 137] width 399 height 45
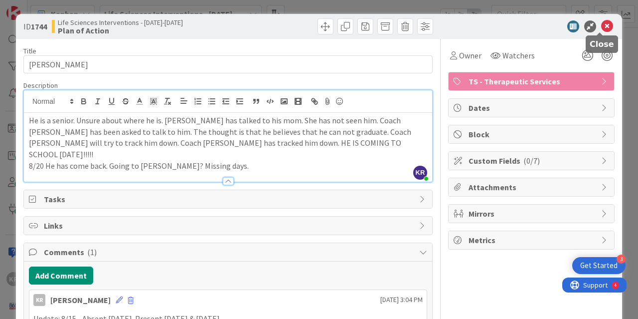
click at [602, 27] on icon at bounding box center [608, 26] width 12 height 12
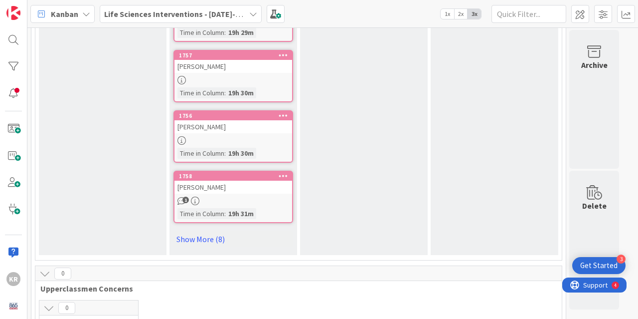
scroll to position [586, 0]
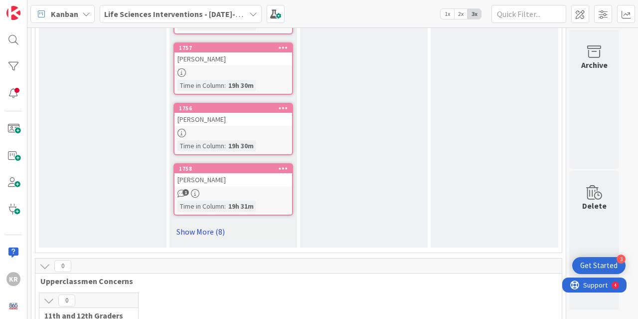
click at [186, 229] on link "Show More (8)" at bounding box center [234, 231] width 120 height 16
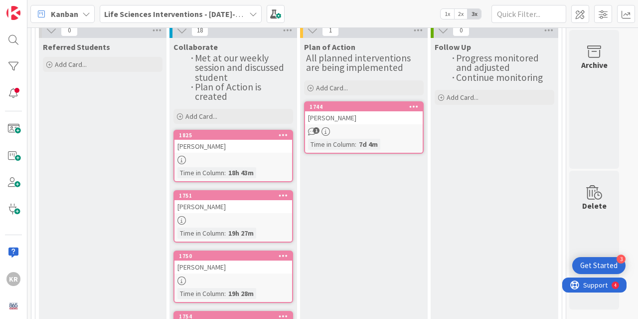
scroll to position [0, 0]
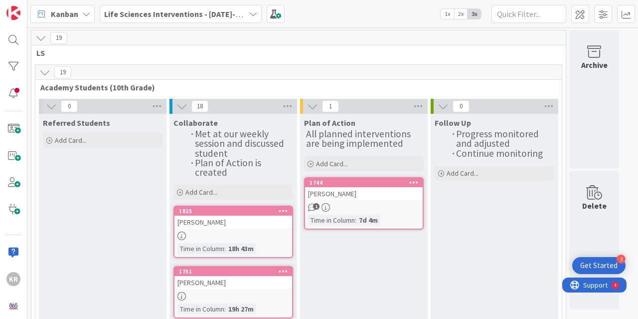
click at [219, 216] on div "[PERSON_NAME]" at bounding box center [234, 221] width 118 height 13
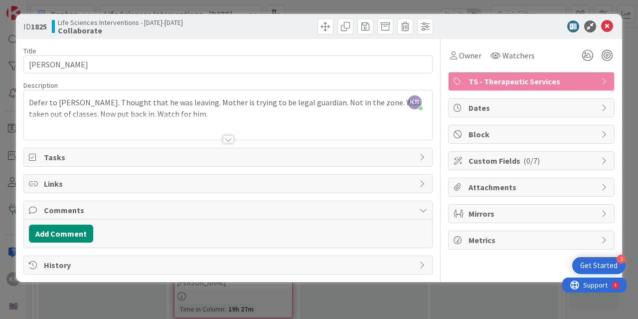
click at [136, 112] on div "KR Kailey Ryan just joined Defer to Brad Byrd. Thought that he was leaving. Mot…" at bounding box center [228, 114] width 409 height 49
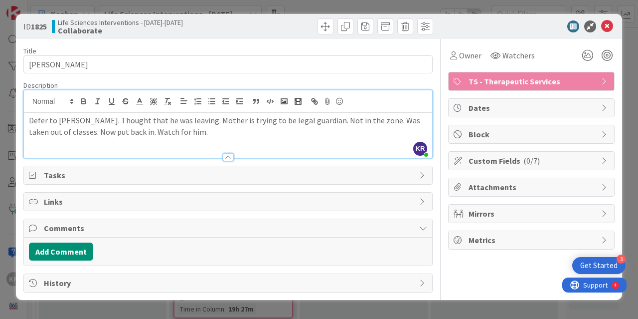
click at [134, 130] on p "Defer to Brad Byrd. Thought that he was leaving. Mother is trying to be legal g…" at bounding box center [228, 126] width 399 height 22
click at [606, 28] on icon at bounding box center [608, 26] width 12 height 12
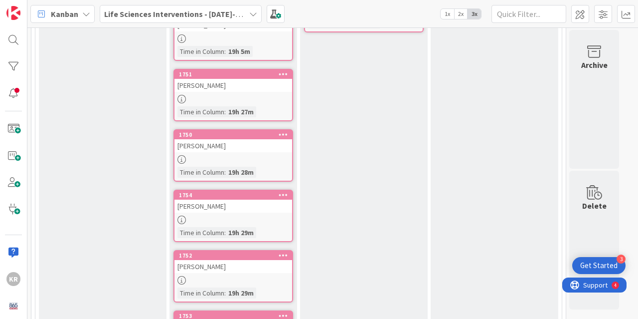
scroll to position [203, 0]
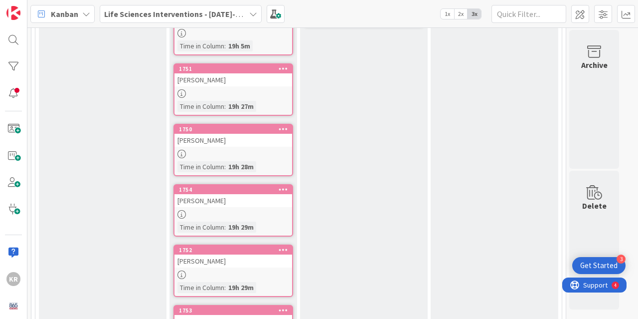
click at [222, 83] on div "[PERSON_NAME]" at bounding box center [234, 79] width 118 height 13
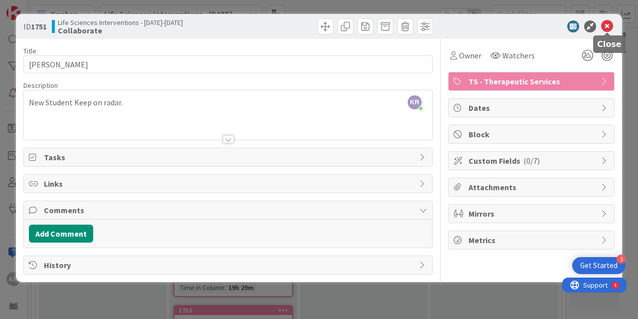
click at [606, 24] on icon at bounding box center [608, 26] width 12 height 12
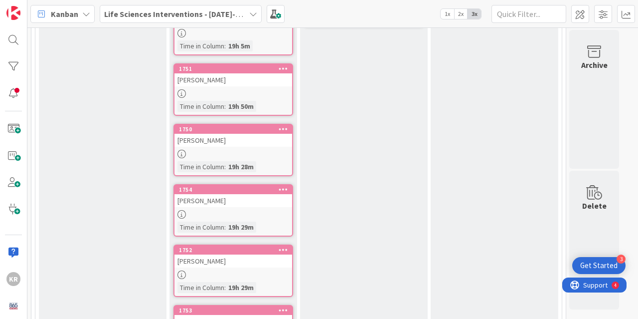
click at [213, 151] on div at bounding box center [234, 154] width 118 height 8
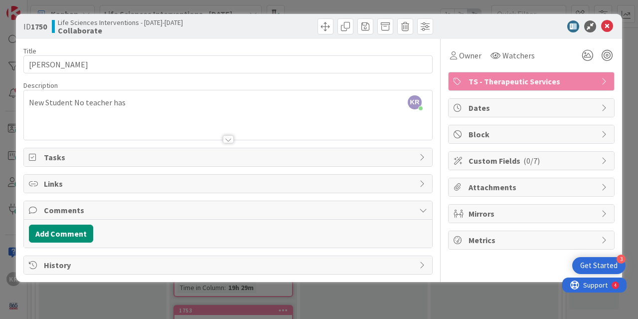
click at [128, 105] on div "KR Kailey Ryan just joined New Student No teacher has" at bounding box center [228, 114] width 409 height 49
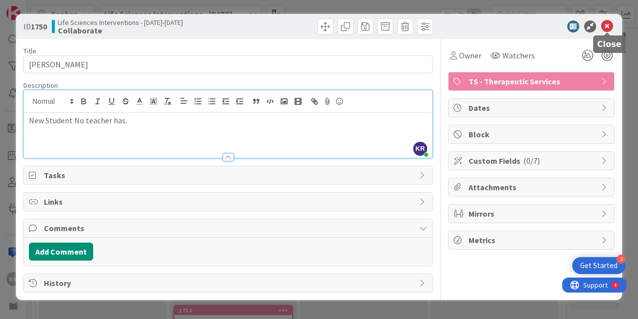
click at [606, 25] on icon at bounding box center [608, 26] width 12 height 12
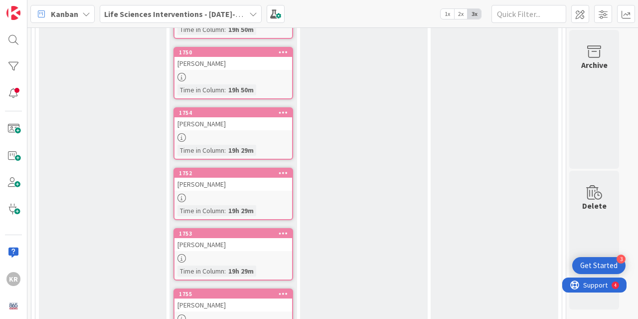
scroll to position [315, 0]
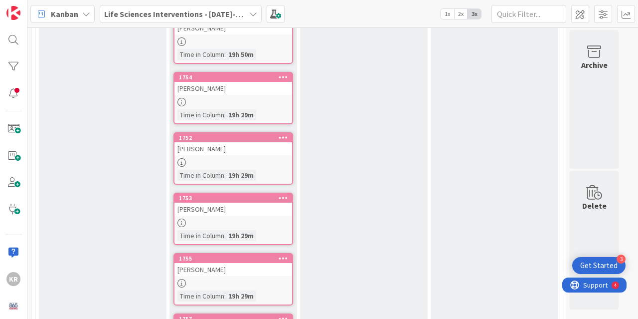
click at [240, 101] on div at bounding box center [234, 102] width 118 height 8
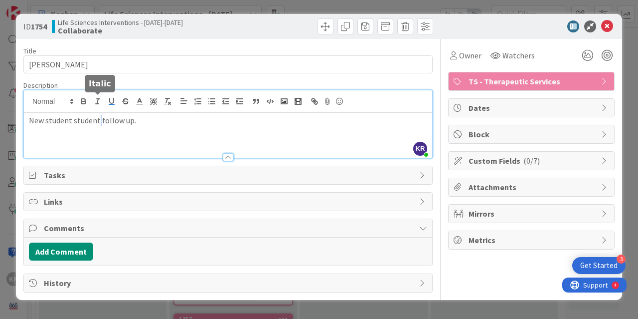
drag, startPoint x: 98, startPoint y: 102, endPoint x: 114, endPoint y: 101, distance: 16.0
click at [105, 101] on div "KR Kailey Ryan just joined New student student follow up." at bounding box center [228, 123] width 409 height 67
click at [98, 120] on p "New student student follow up." at bounding box center [228, 120] width 399 height 11
drag, startPoint x: 130, startPoint y: 120, endPoint x: 135, endPoint y: 122, distance: 5.6
click at [130, 120] on p "New student Please follow up." at bounding box center [228, 120] width 399 height 11
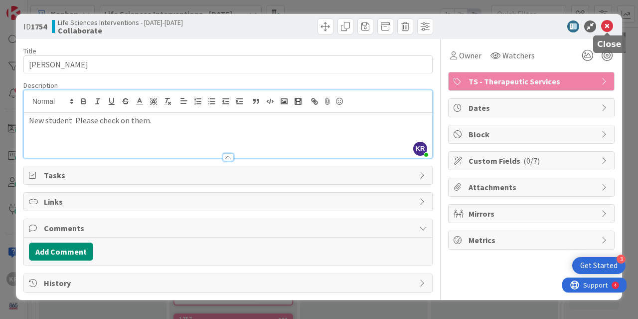
click at [610, 22] on icon at bounding box center [608, 26] width 12 height 12
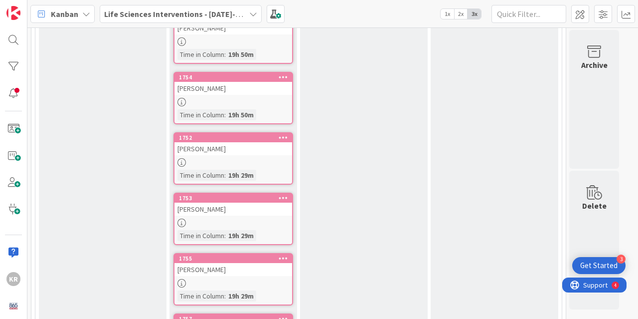
click at [227, 93] on div "[PERSON_NAME]" at bounding box center [234, 88] width 118 height 13
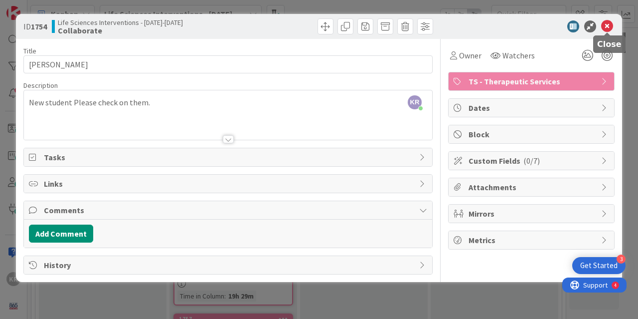
click at [609, 24] on icon at bounding box center [608, 26] width 12 height 12
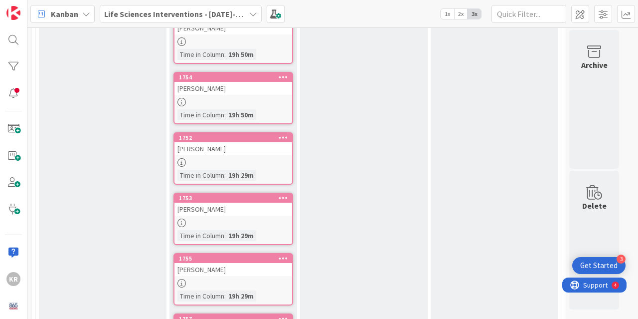
click at [229, 166] on div at bounding box center [234, 162] width 118 height 8
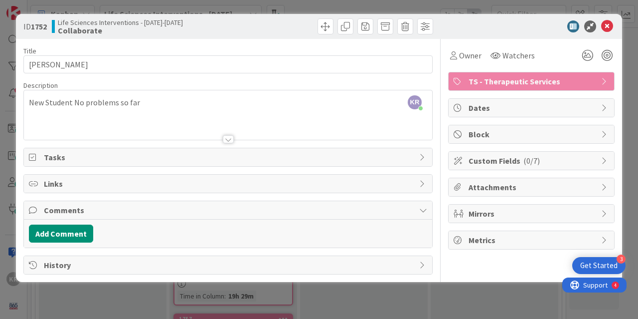
click at [140, 100] on div "KR Kailey Ryan just joined New Student No problems so far" at bounding box center [228, 114] width 409 height 49
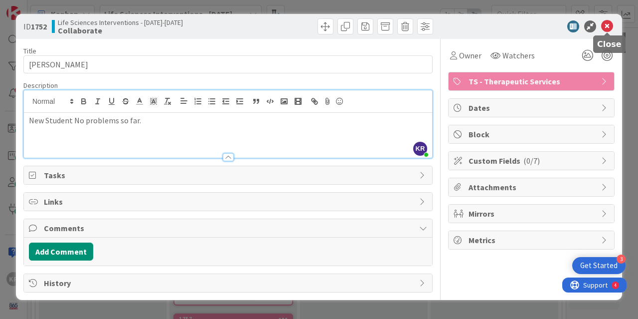
click at [610, 22] on icon at bounding box center [608, 26] width 12 height 12
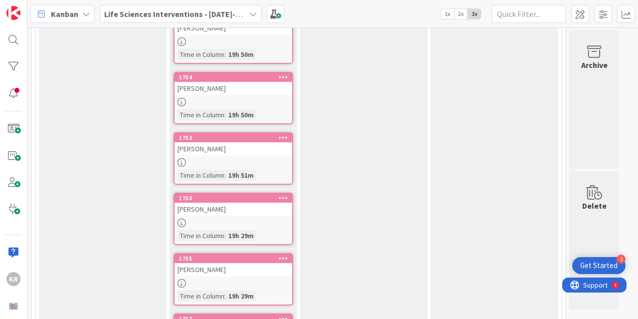
click at [236, 230] on div "19h 29m" at bounding box center [241, 235] width 30 height 11
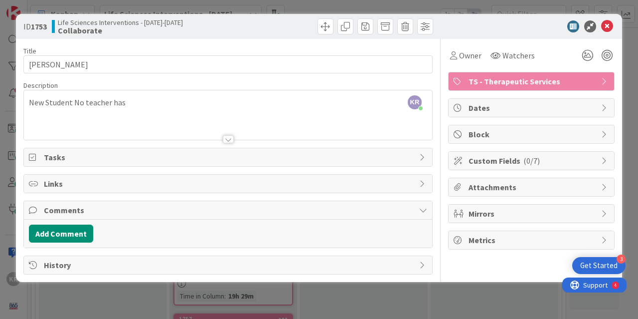
click at [127, 101] on div "KR Kailey Ryan just joined New Student No teacher has" at bounding box center [228, 114] width 409 height 49
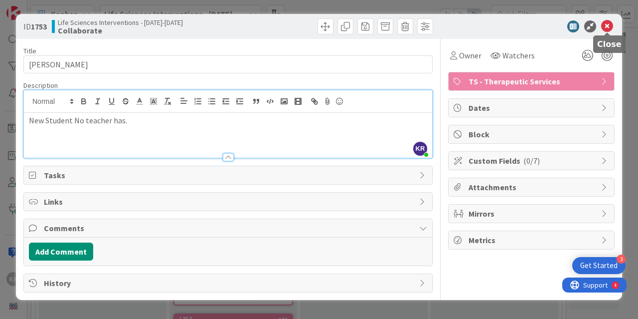
click at [607, 24] on icon at bounding box center [608, 26] width 12 height 12
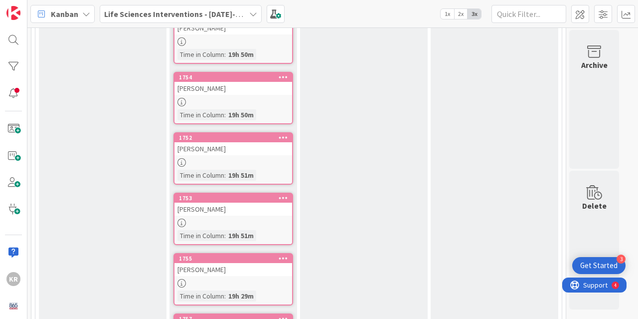
click at [213, 285] on div at bounding box center [234, 283] width 118 height 8
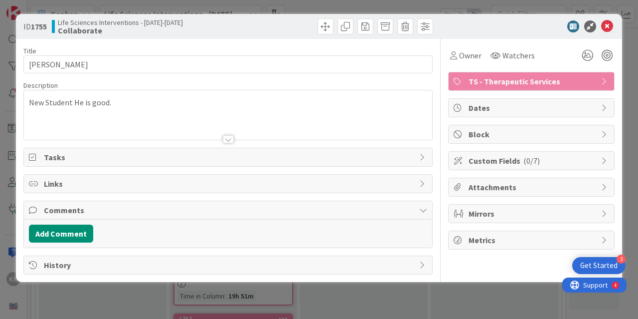
click at [633, 95] on div "ID 1755 Life Sciences Interventions - 2025-2026 Collaborate Title 12 / 128 GAVI…" at bounding box center [319, 159] width 638 height 319
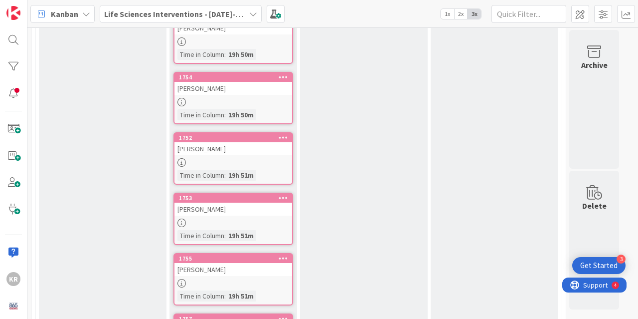
click at [240, 271] on div "[PERSON_NAME]" at bounding box center [234, 269] width 118 height 13
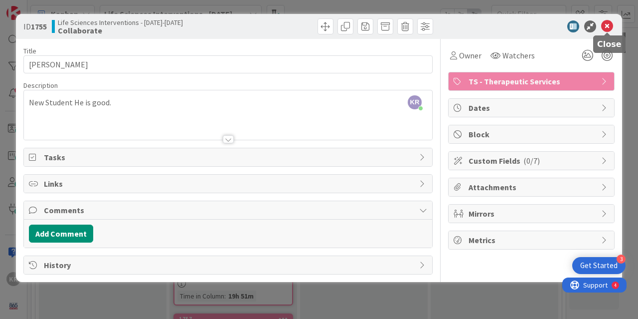
click at [608, 25] on icon at bounding box center [608, 26] width 12 height 12
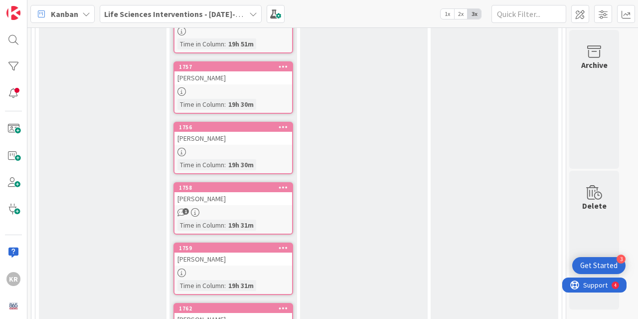
scroll to position [603, 0]
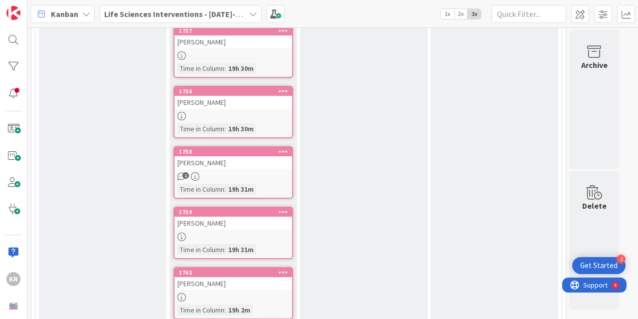
click at [193, 52] on div at bounding box center [234, 55] width 118 height 8
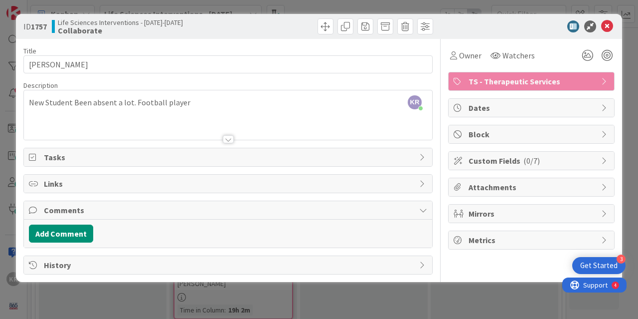
click at [186, 101] on div "KR Kailey Ryan just joined New Student Been absent a lot. Football player" at bounding box center [228, 114] width 409 height 49
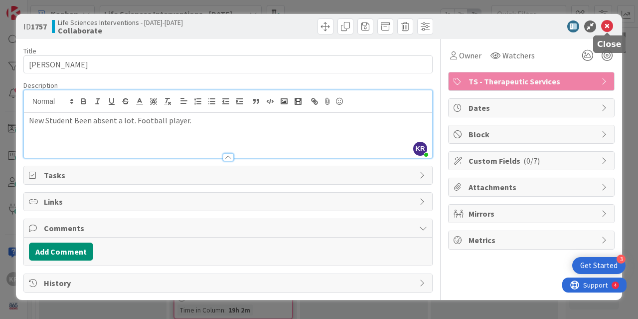
click at [603, 23] on icon at bounding box center [608, 26] width 12 height 12
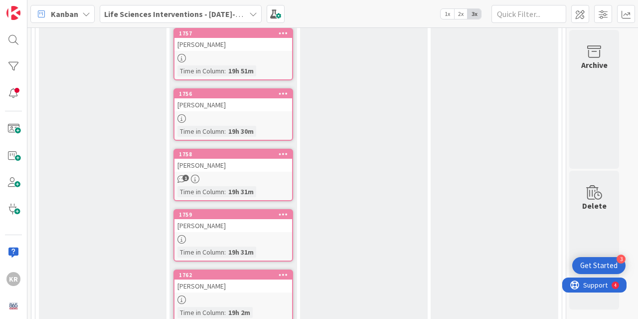
click at [195, 119] on div at bounding box center [234, 118] width 118 height 8
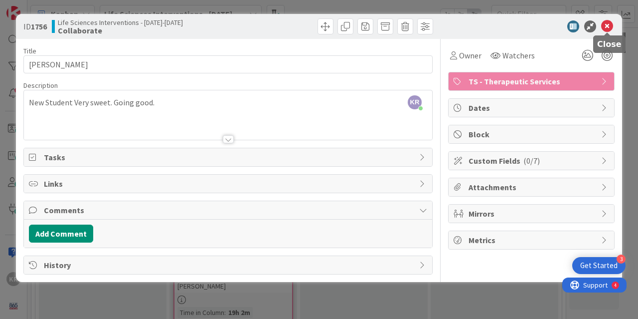
click at [612, 25] on icon at bounding box center [608, 26] width 12 height 12
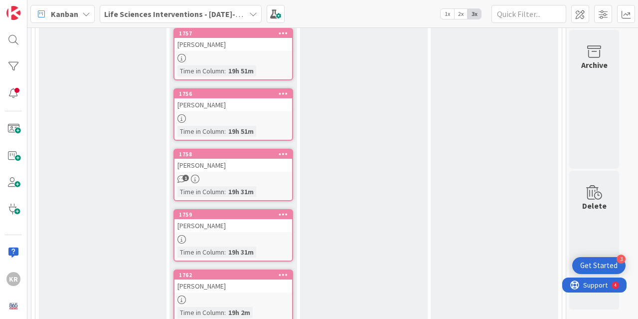
click at [211, 182] on div "1" at bounding box center [234, 179] width 118 height 8
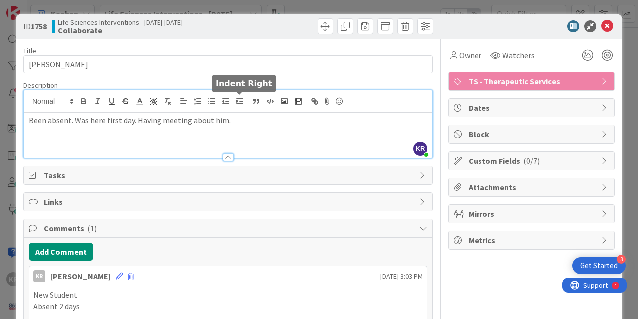
click at [233, 101] on div "KR Kailey Ryan just joined Been absent. Was here first day. Having meeting abou…" at bounding box center [228, 123] width 409 height 67
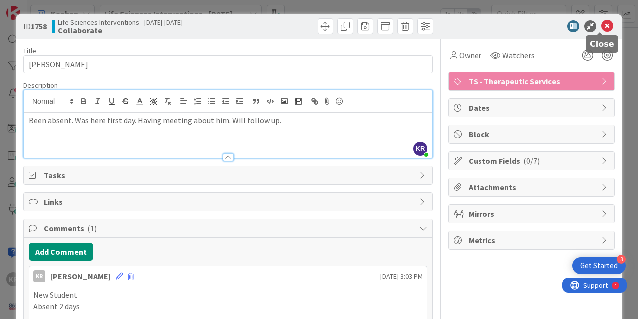
click at [602, 25] on icon at bounding box center [608, 26] width 12 height 12
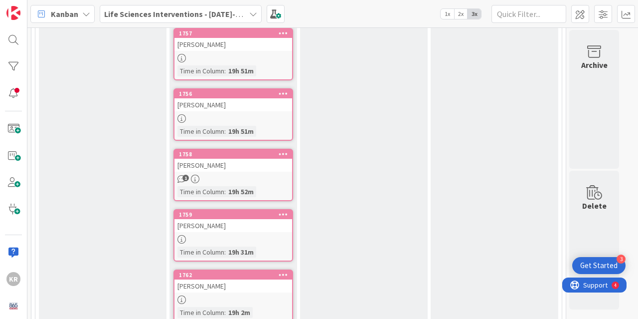
click at [196, 225] on div "HALEY VANWINKLE HENSLEY" at bounding box center [234, 225] width 118 height 13
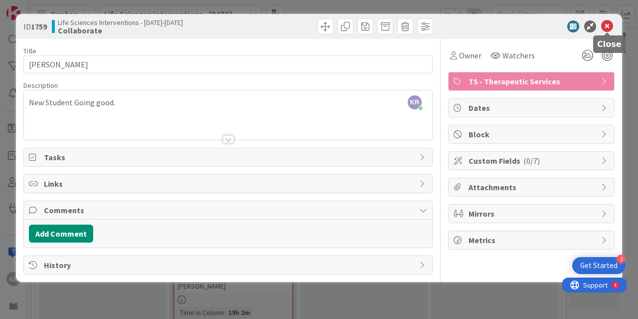
click at [607, 25] on icon at bounding box center [608, 26] width 12 height 12
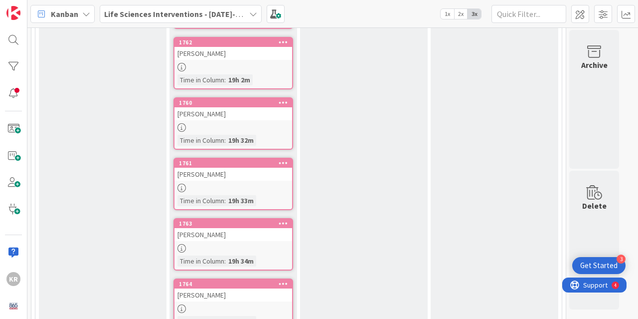
scroll to position [792, 0]
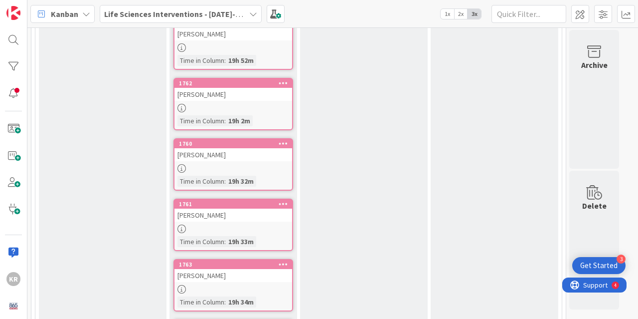
click at [255, 97] on div "JAYDEN SIMMONS" at bounding box center [234, 94] width 118 height 13
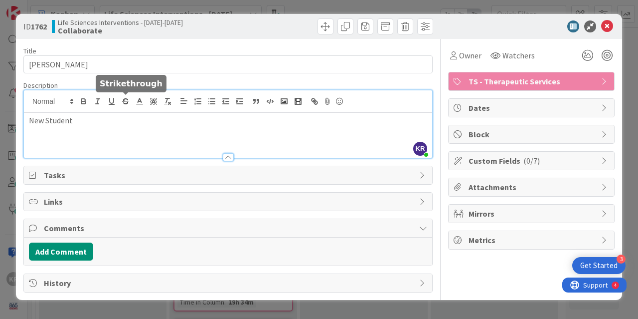
click at [129, 100] on div "KR Kailey Ryan just joined New Student" at bounding box center [228, 123] width 409 height 67
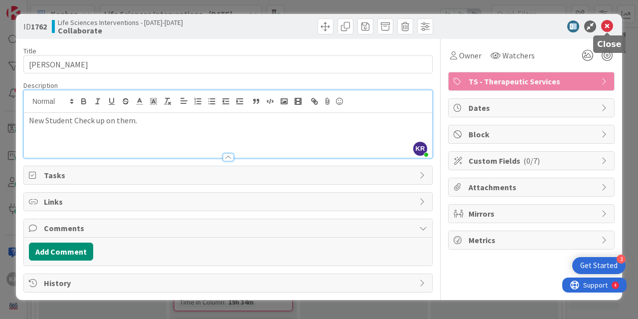
click at [605, 28] on icon at bounding box center [608, 26] width 12 height 12
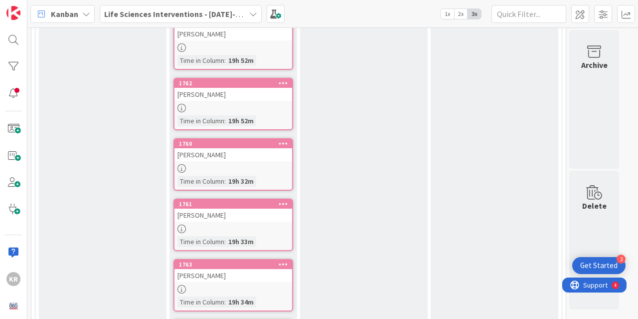
click at [224, 227] on div at bounding box center [234, 228] width 118 height 8
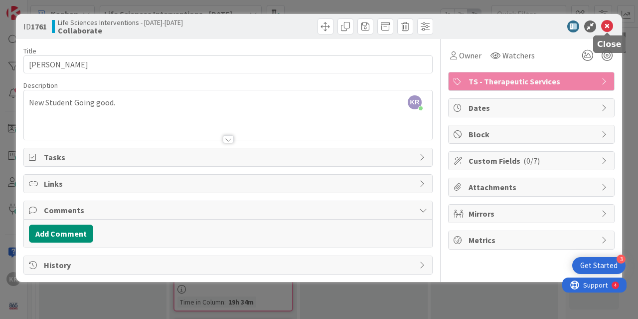
click at [603, 28] on icon at bounding box center [608, 26] width 12 height 12
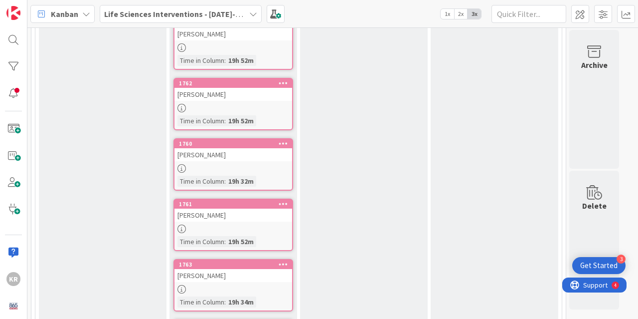
click at [202, 285] on div at bounding box center [234, 289] width 118 height 8
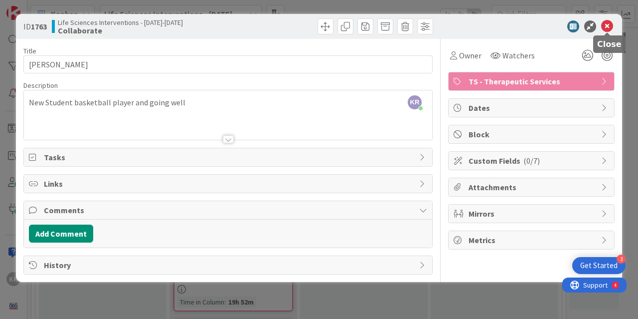
click at [612, 26] on icon at bounding box center [608, 26] width 12 height 12
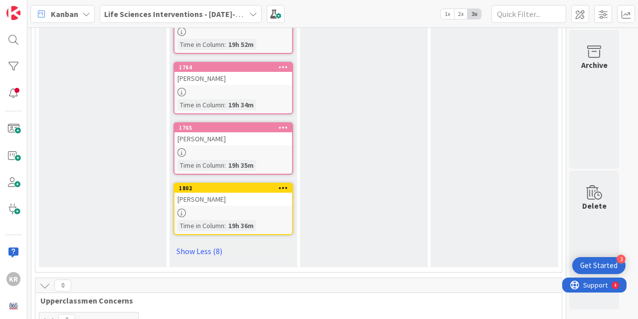
scroll to position [1063, 0]
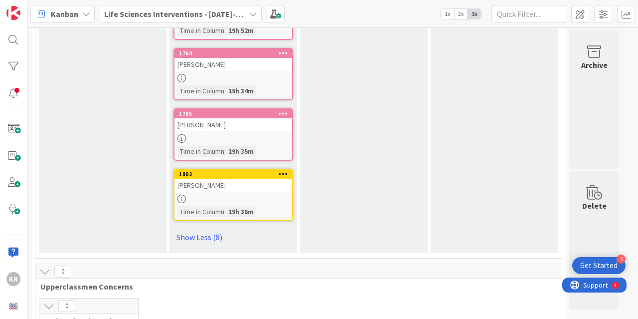
click at [186, 73] on link "1764 ISABEL STEPHEN Time in Column : 19h 34m" at bounding box center [234, 74] width 120 height 52
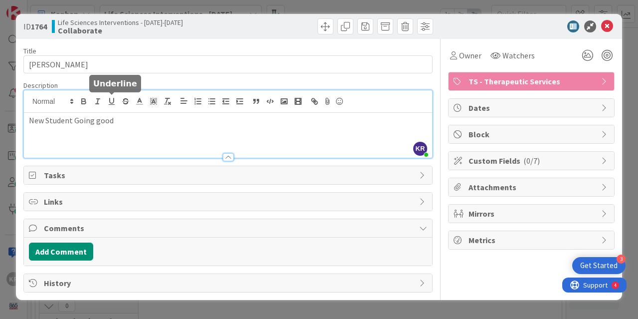
click at [117, 101] on div "KR Kailey Ryan just joined New Student Going good" at bounding box center [228, 123] width 409 height 67
click at [616, 22] on div "ID 1764 Life Sciences Interventions - 2025-2026 Collaborate" at bounding box center [319, 26] width 607 height 25
click at [605, 22] on icon at bounding box center [608, 26] width 12 height 12
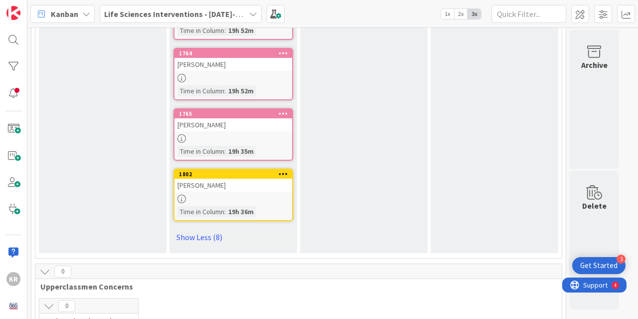
click at [200, 125] on div "ABIGAIL WILSON" at bounding box center [234, 124] width 118 height 13
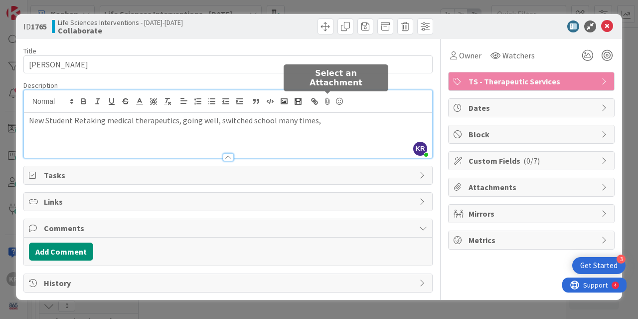
click at [323, 102] on div "KR Kailey Ryan just joined New Student Retaking medical therapeutics, going wel…" at bounding box center [228, 123] width 409 height 67
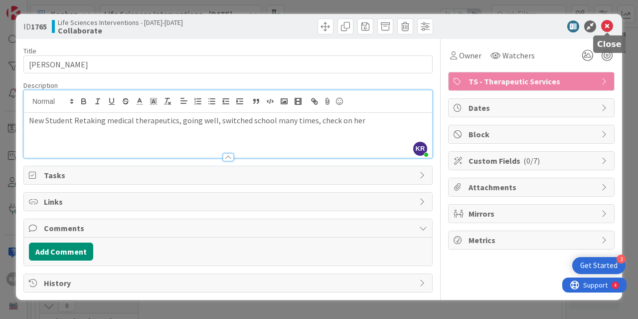
click at [610, 23] on icon at bounding box center [608, 26] width 12 height 12
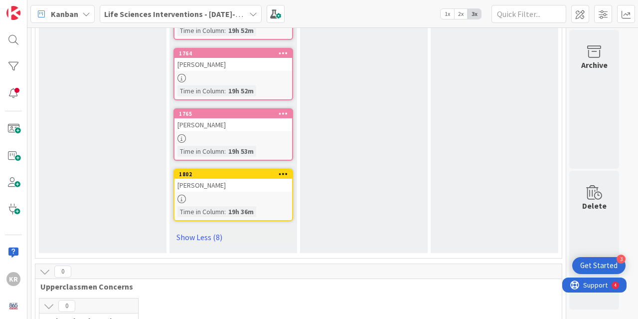
click at [211, 191] on div "Ben Tyson" at bounding box center [234, 185] width 118 height 13
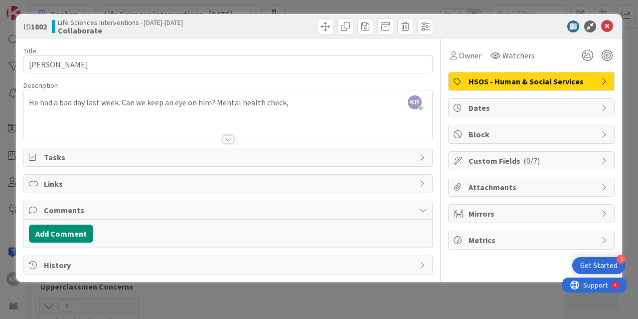
drag, startPoint x: 288, startPoint y: 103, endPoint x: 300, endPoint y: 103, distance: 11.5
click at [294, 103] on div "KR Kailey Ryan just joined He had a bad day last week. Can we keep an eye on hi…" at bounding box center [228, 114] width 409 height 49
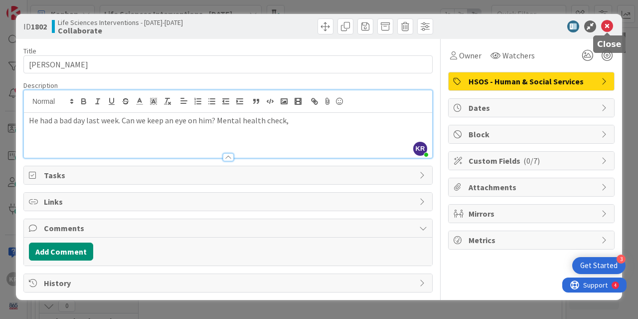
click at [607, 25] on icon at bounding box center [608, 26] width 12 height 12
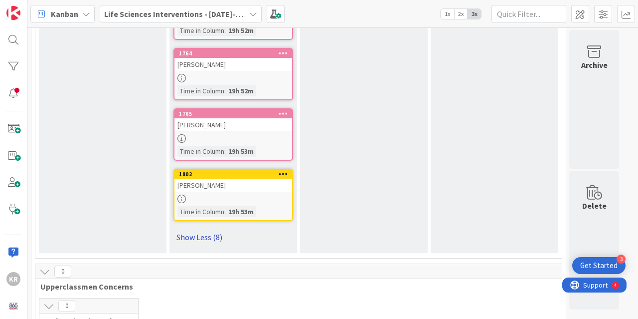
click at [185, 237] on link "Show Less (8)" at bounding box center [234, 237] width 120 height 16
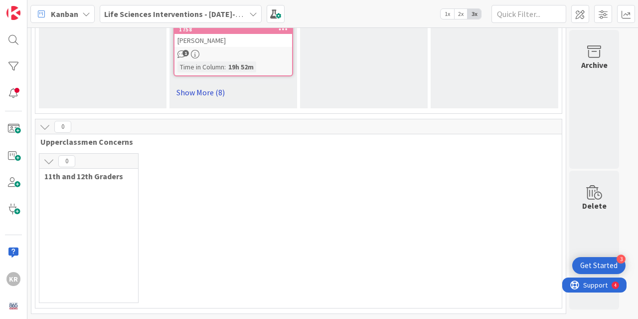
scroll to position [725, 0]
click at [205, 92] on link "Show More (8)" at bounding box center [234, 92] width 120 height 16
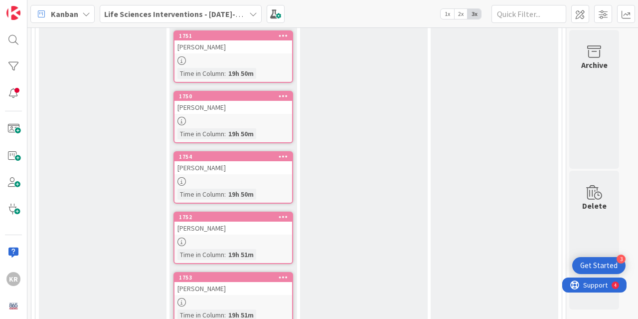
scroll to position [0, 0]
